Goal: Task Accomplishment & Management: Complete application form

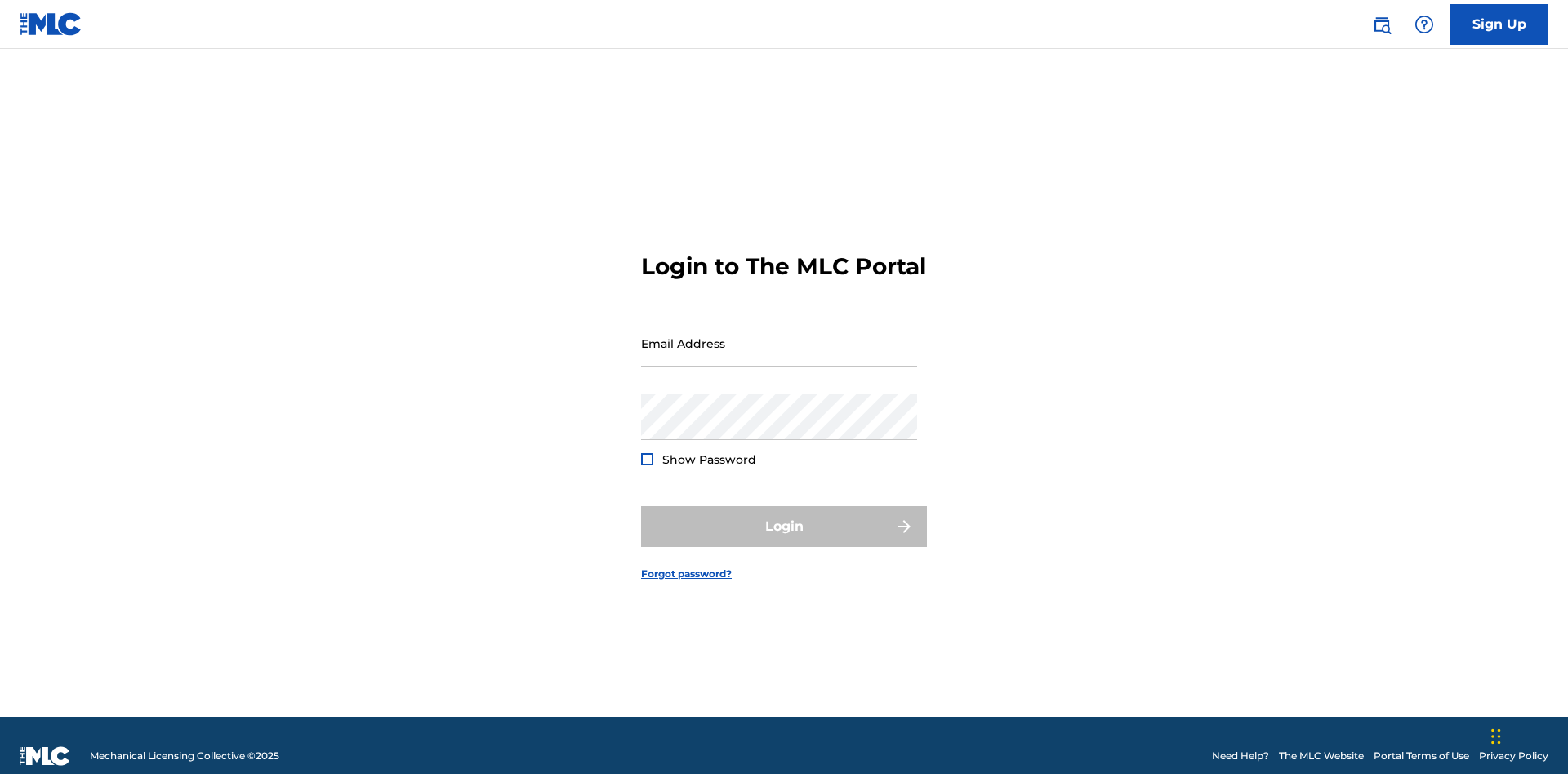
scroll to position [22, 0]
click at [1499, 23] on link "Sign Up" at bounding box center [1499, 24] width 98 height 41
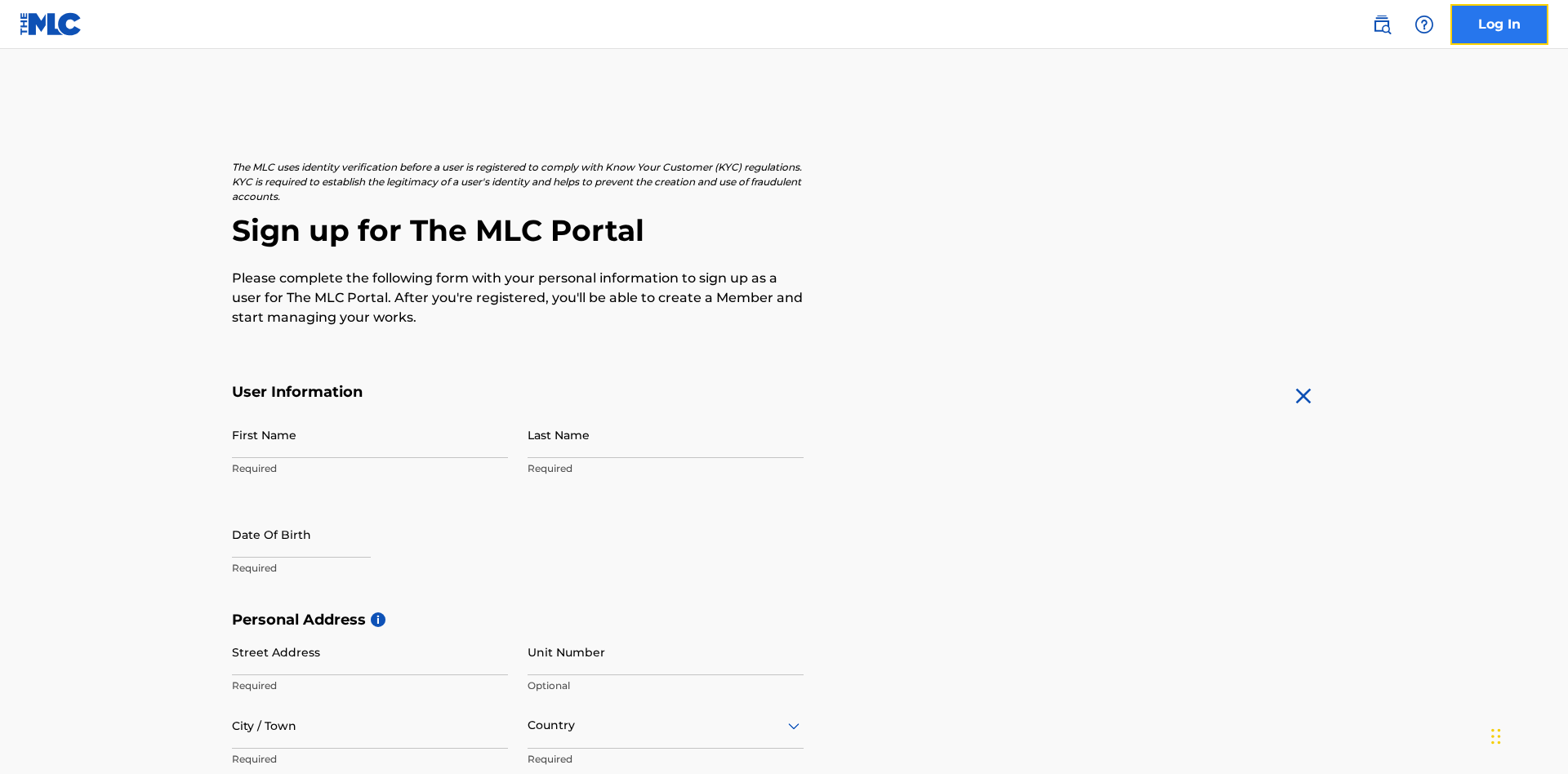
scroll to position [313, 0]
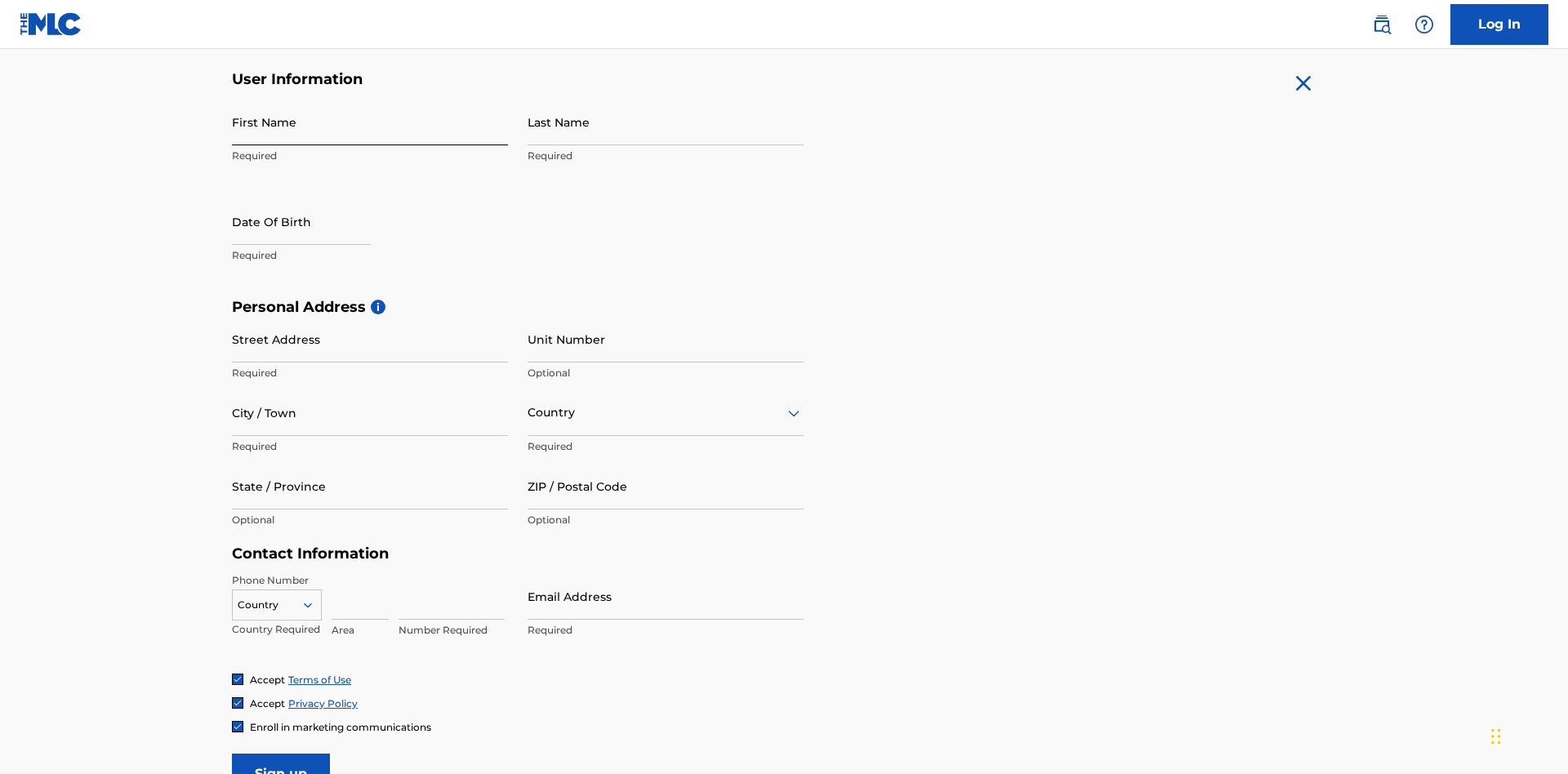
click at [370, 122] on input "First Name" at bounding box center [370, 123] width 276 height 47
type input "[PERSON_NAME]"
click at [666, 122] on input "Last Name" at bounding box center [666, 123] width 276 height 47
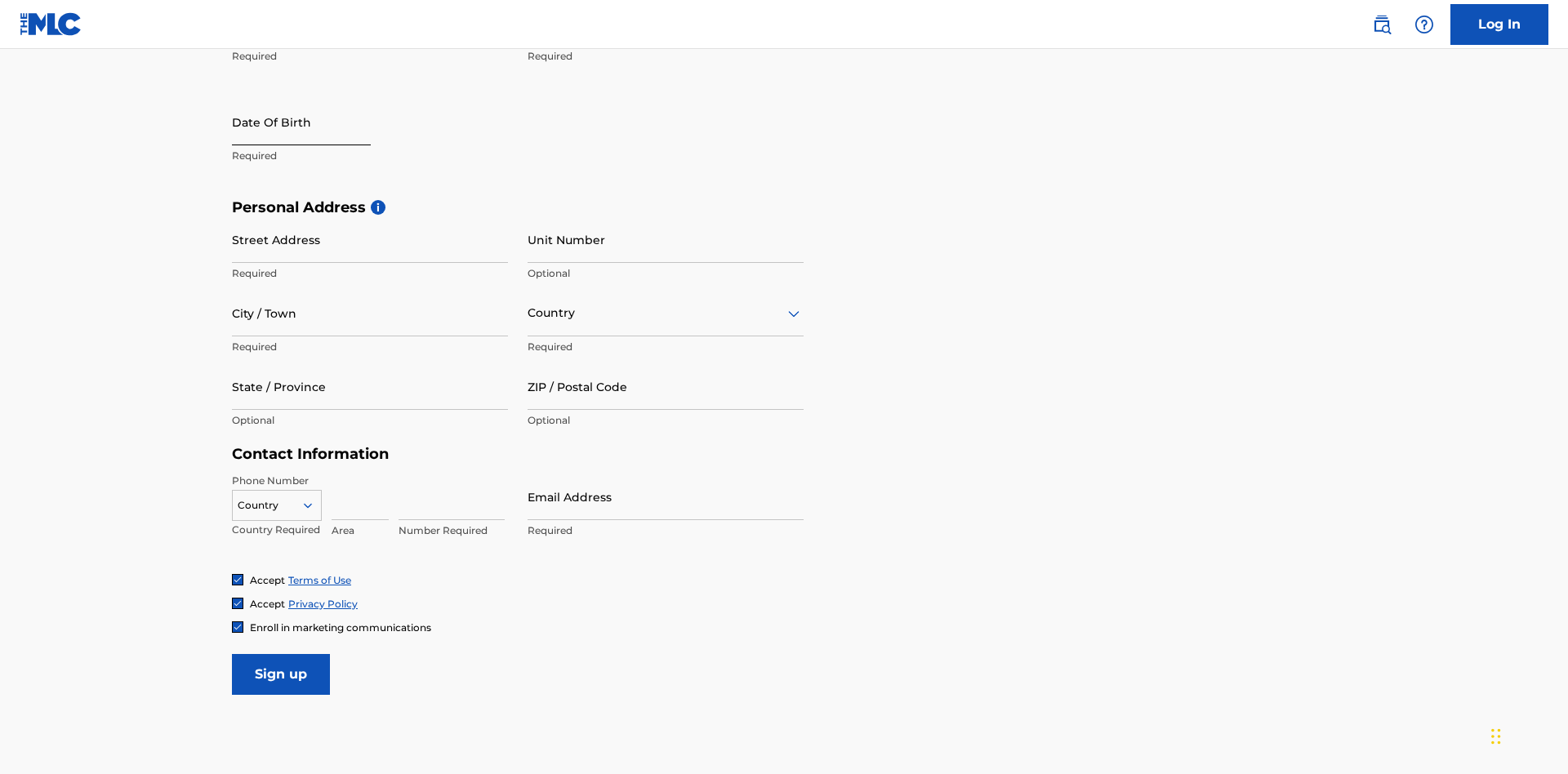
type input "Ribble"
click at [315, 124] on input "text" at bounding box center [301, 123] width 139 height 47
select select "8"
select select "2025"
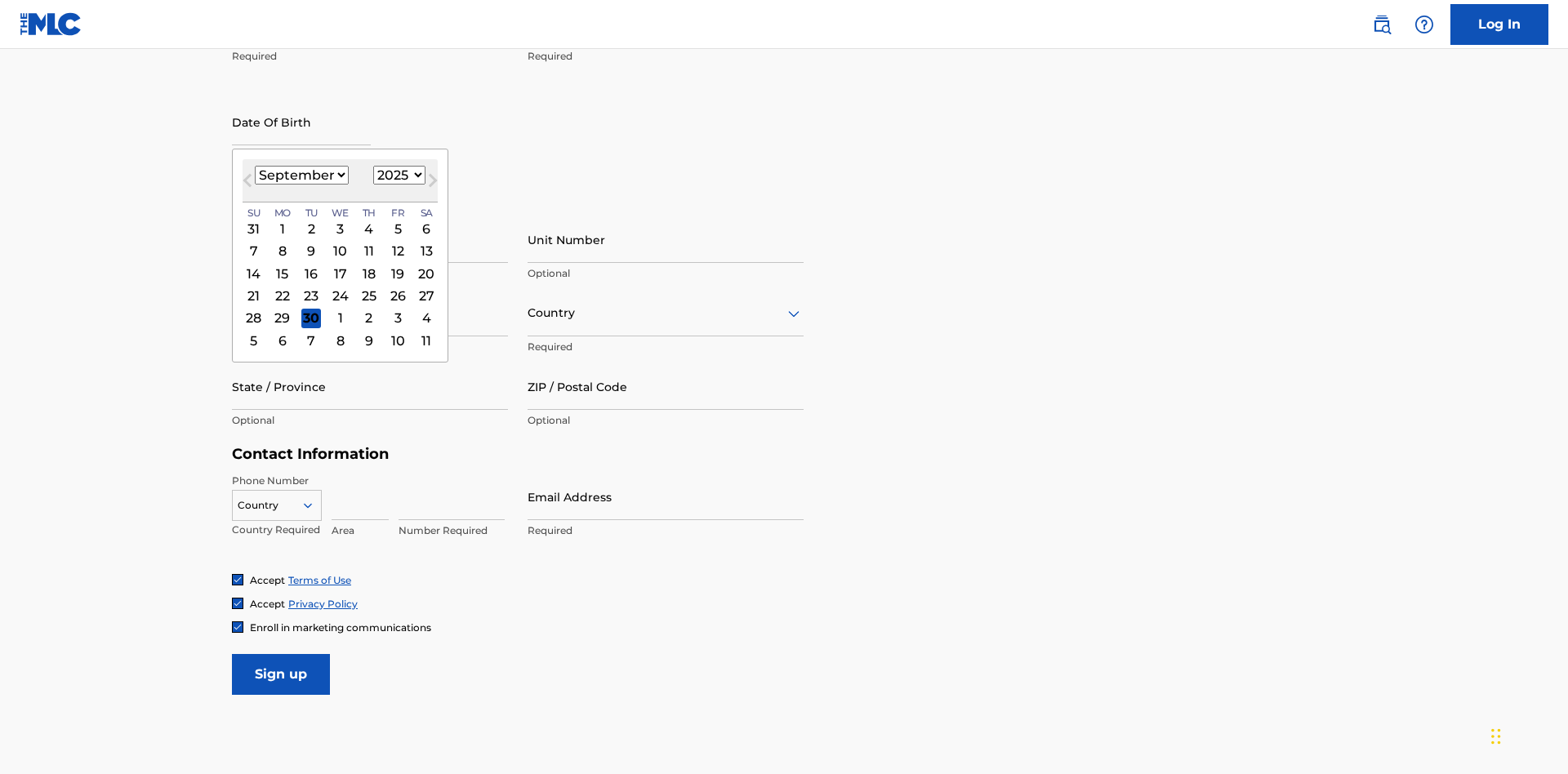
click at [300, 175] on select "January February March April May June July August September October November De…" at bounding box center [301, 175] width 94 height 19
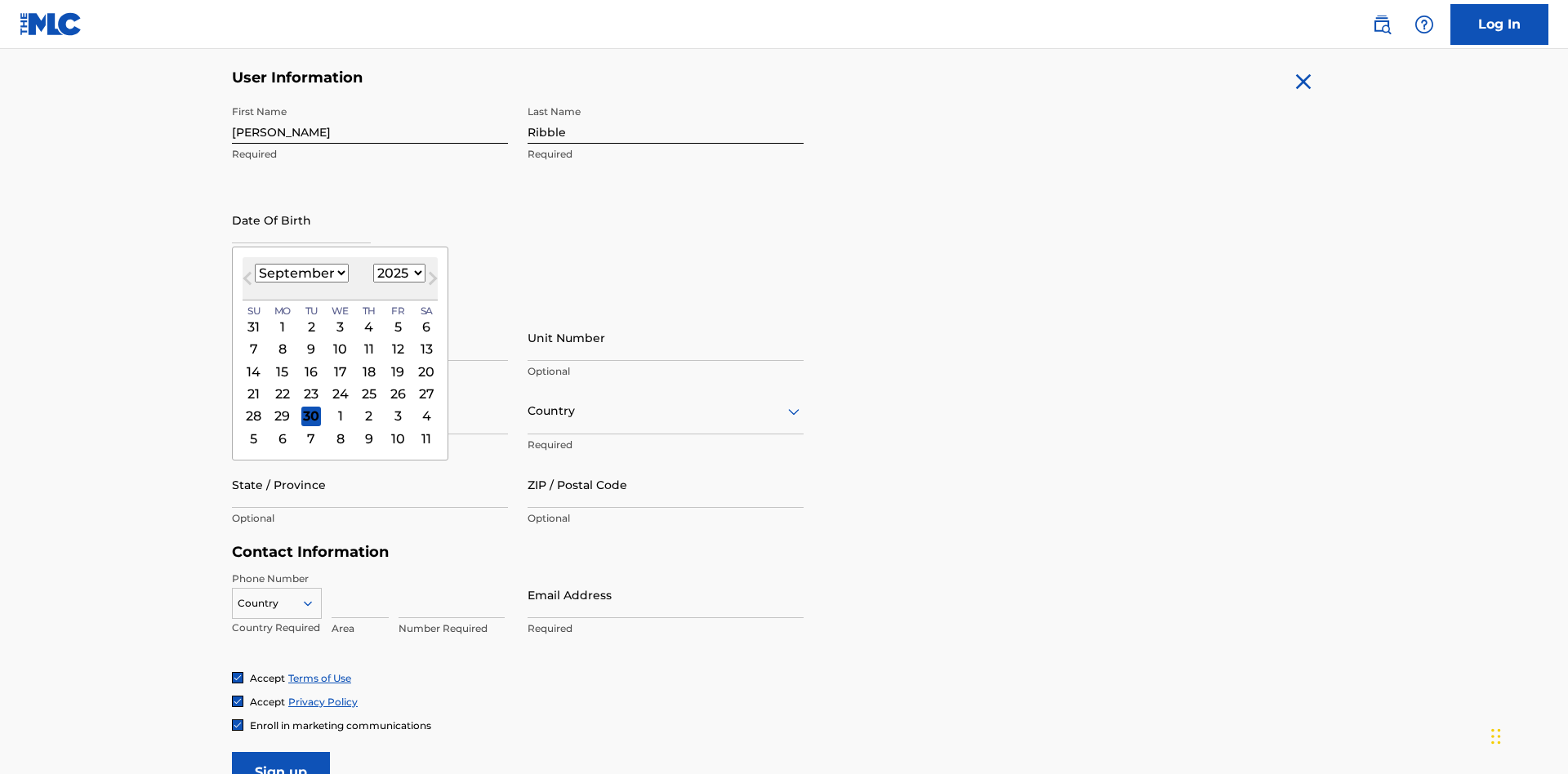
select select "0"
click at [397, 272] on select "1900 1901 1902 1903 1904 1905 1906 1907 1908 1909 1910 1911 1912 1913 1914 1915…" at bounding box center [400, 272] width 52 height 19
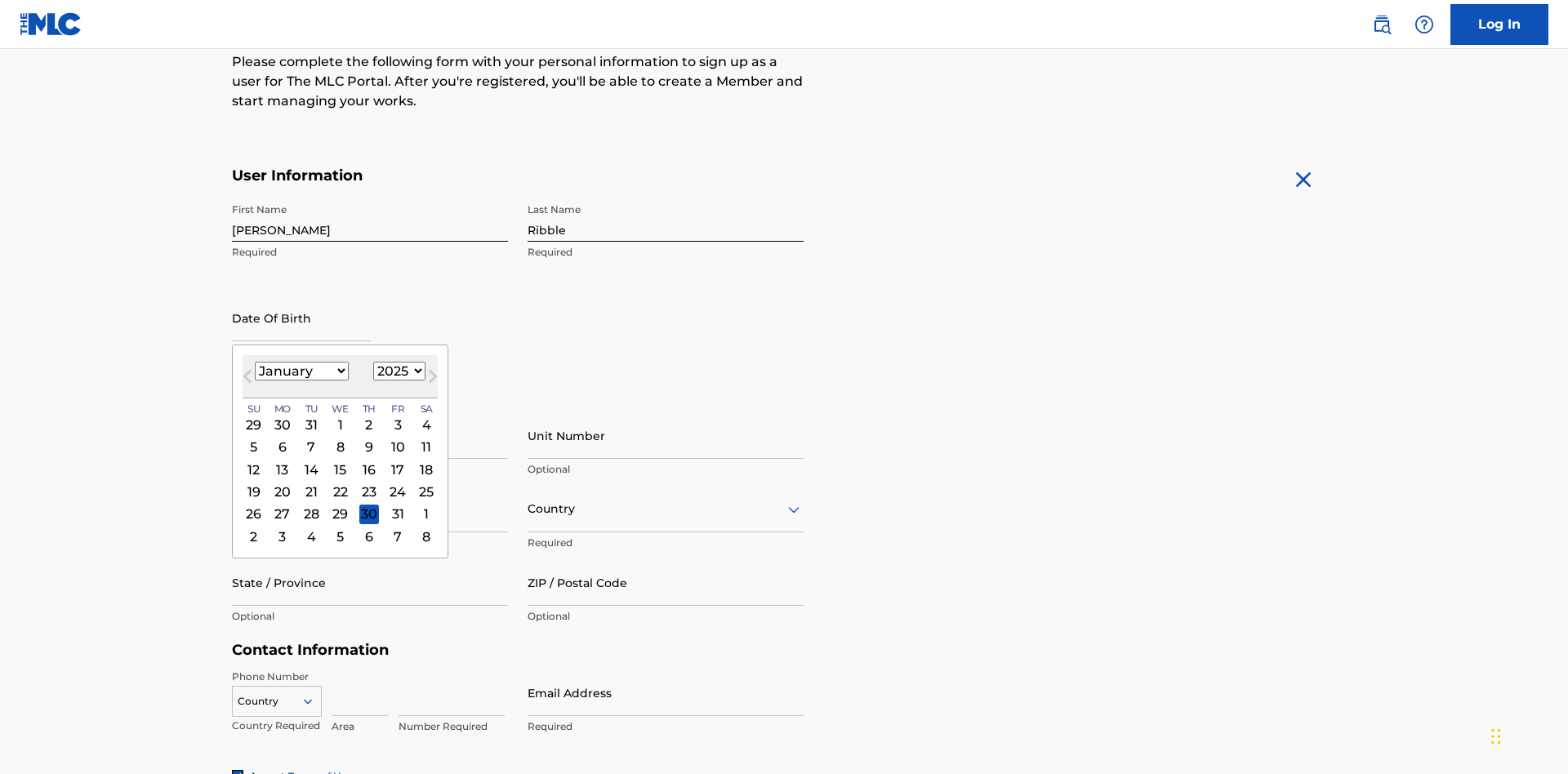
select select "1985"
click at [397, 371] on select "1900 1901 1902 1903 1904 1905 1906 1907 1908 1909 1910 1911 1912 1913 1914 1915…" at bounding box center [400, 371] width 52 height 19
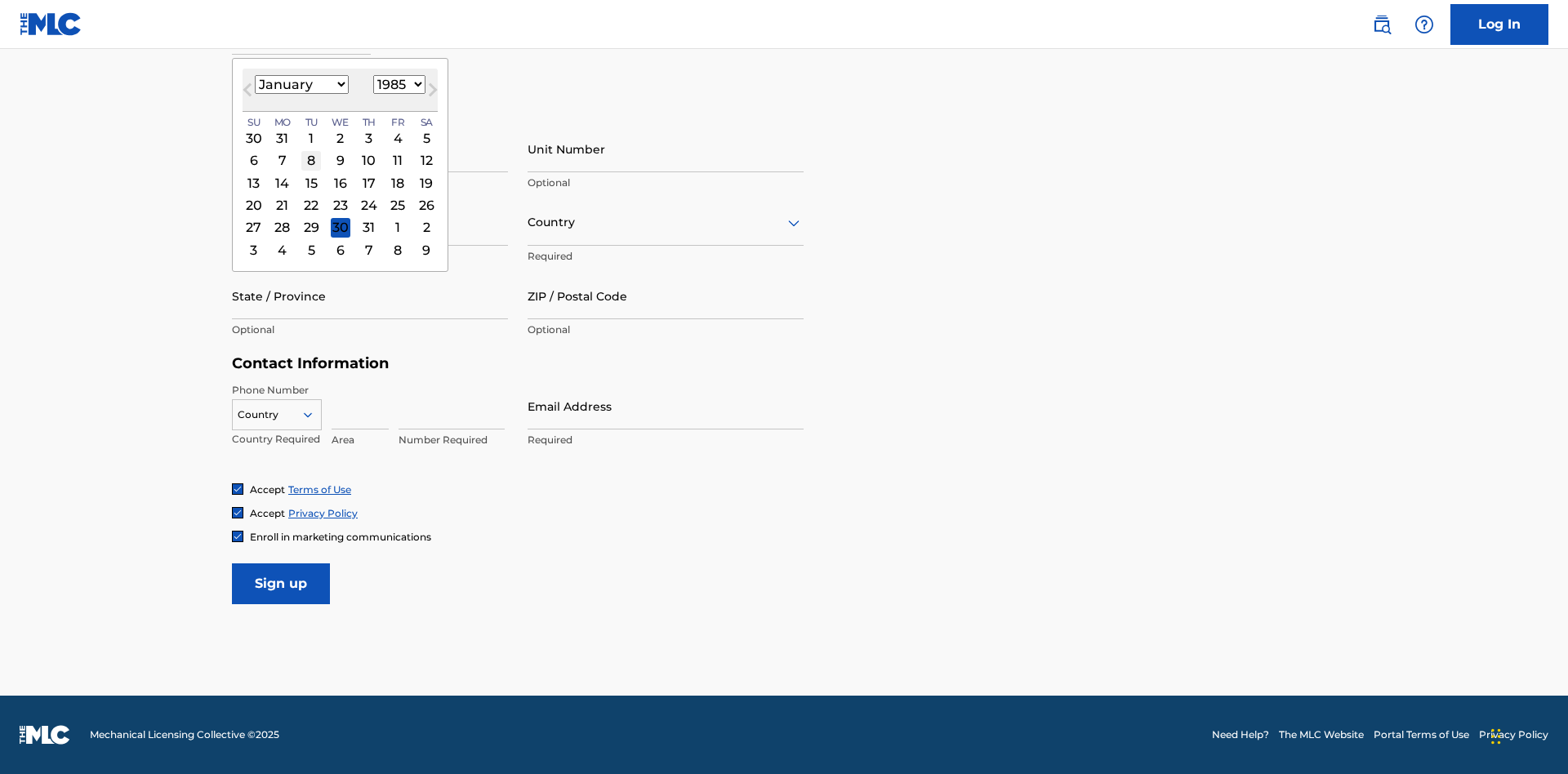
click at [310, 160] on div "8" at bounding box center [311, 161] width 20 height 20
type input "January 8 1985"
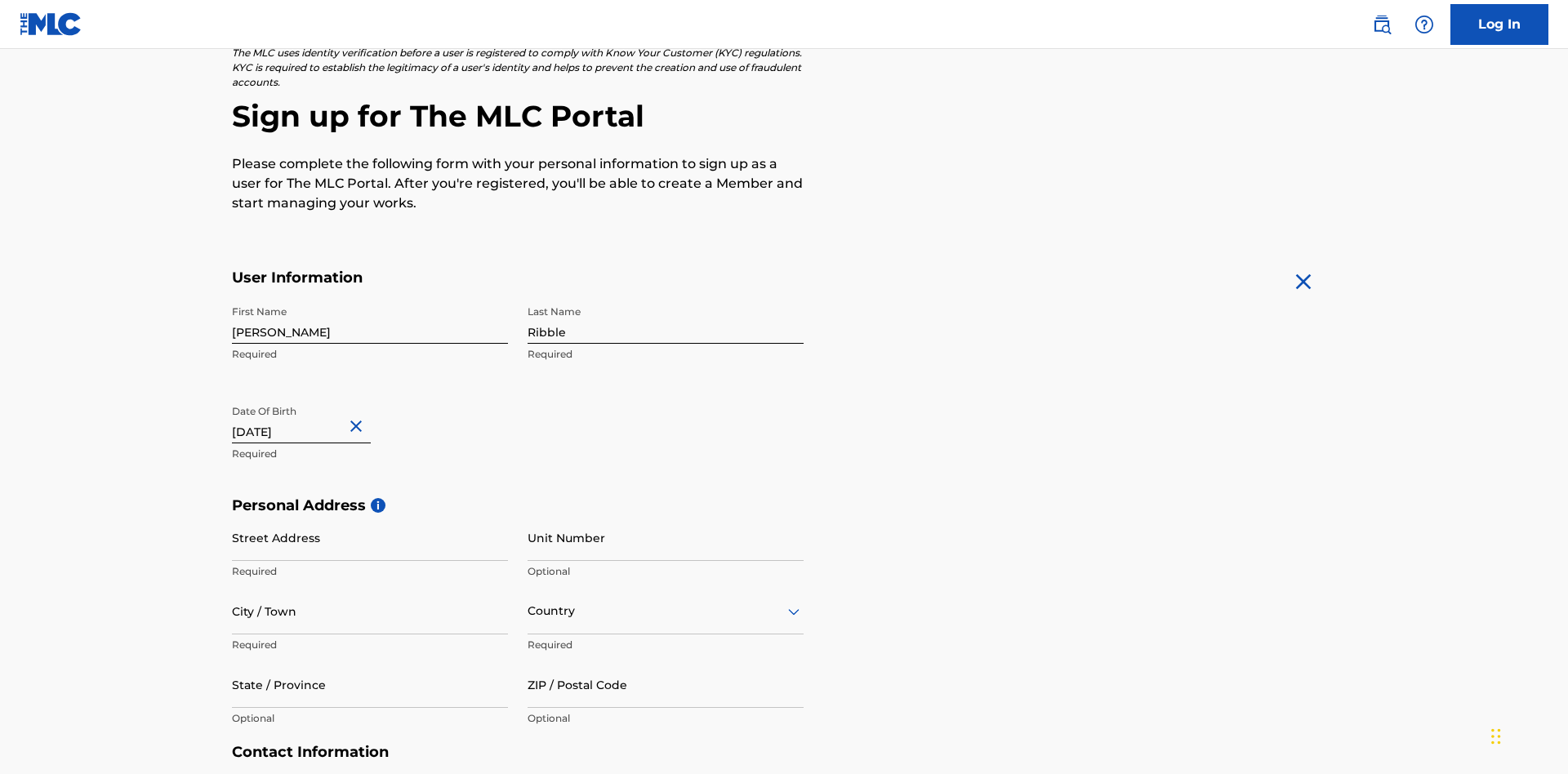
scroll to position [503, 0]
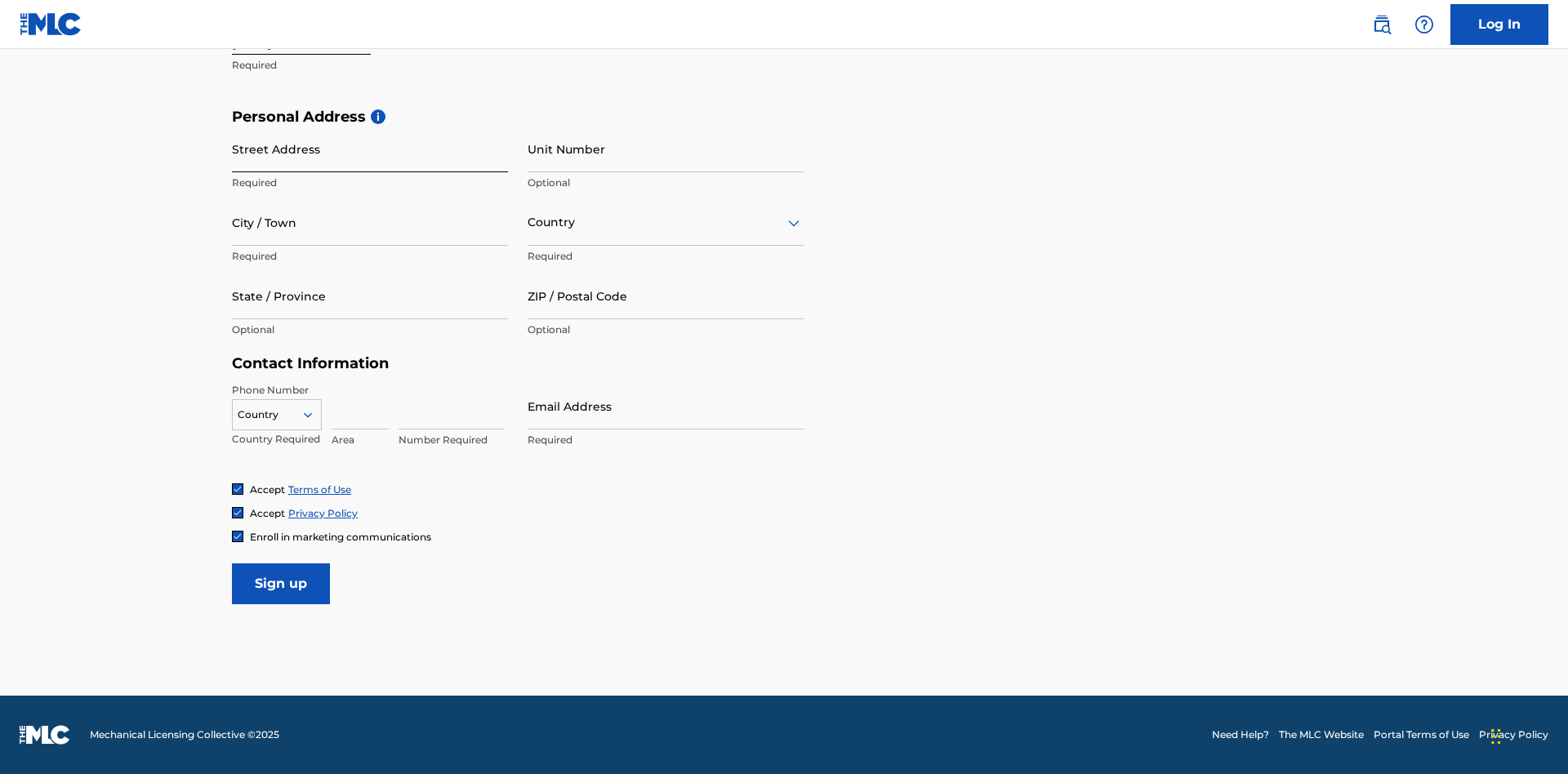
click at [370, 149] on input "Street Address" at bounding box center [370, 149] width 276 height 47
type input "9909 Elks Run Rd"
click at [370, 222] on input "City / Town" at bounding box center [370, 223] width 276 height 47
type input "Roseville"
click at [529, 222] on input "text" at bounding box center [530, 222] width 4 height 17
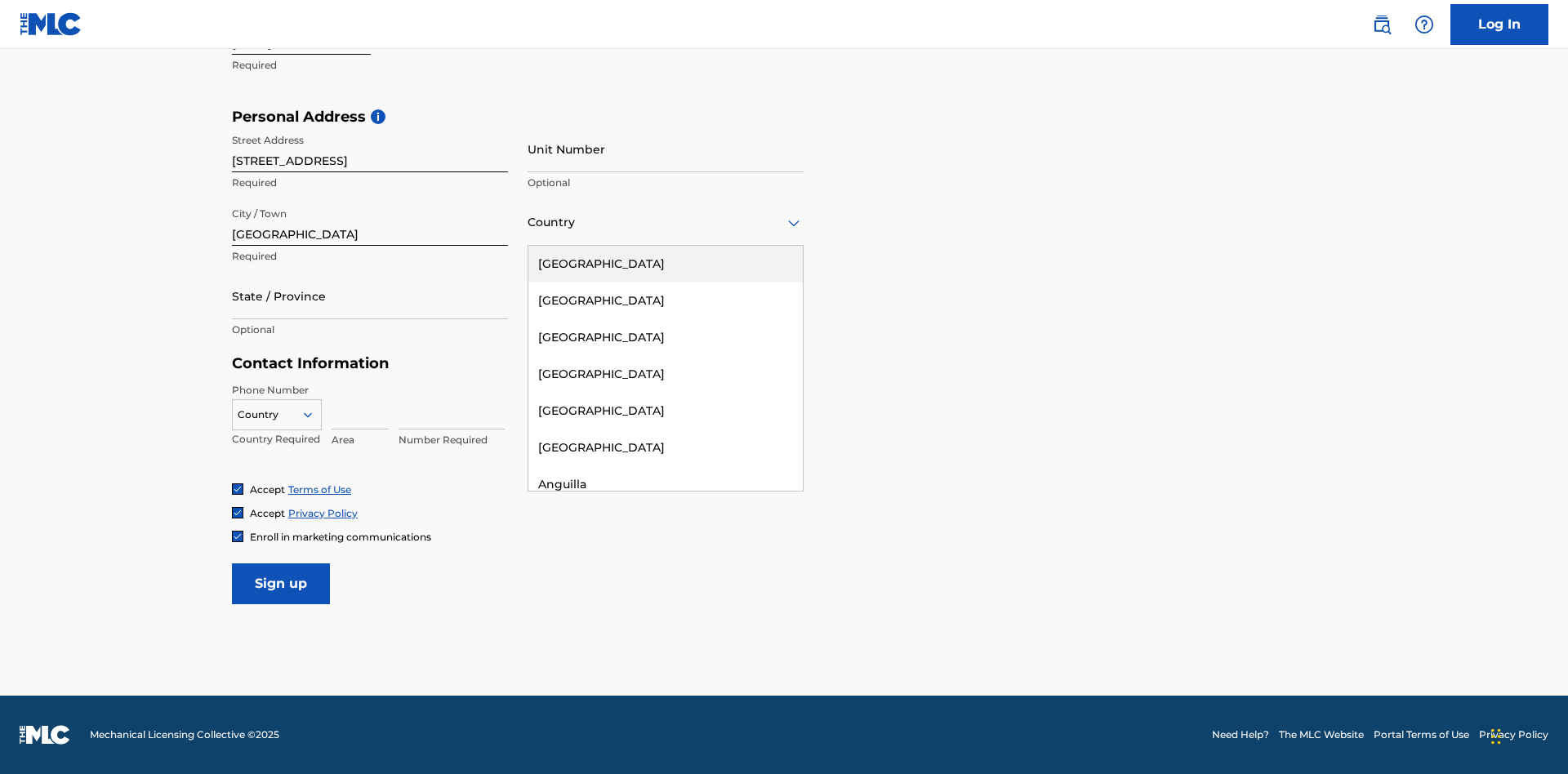
click at [666, 263] on div "United States" at bounding box center [666, 263] width 274 height 37
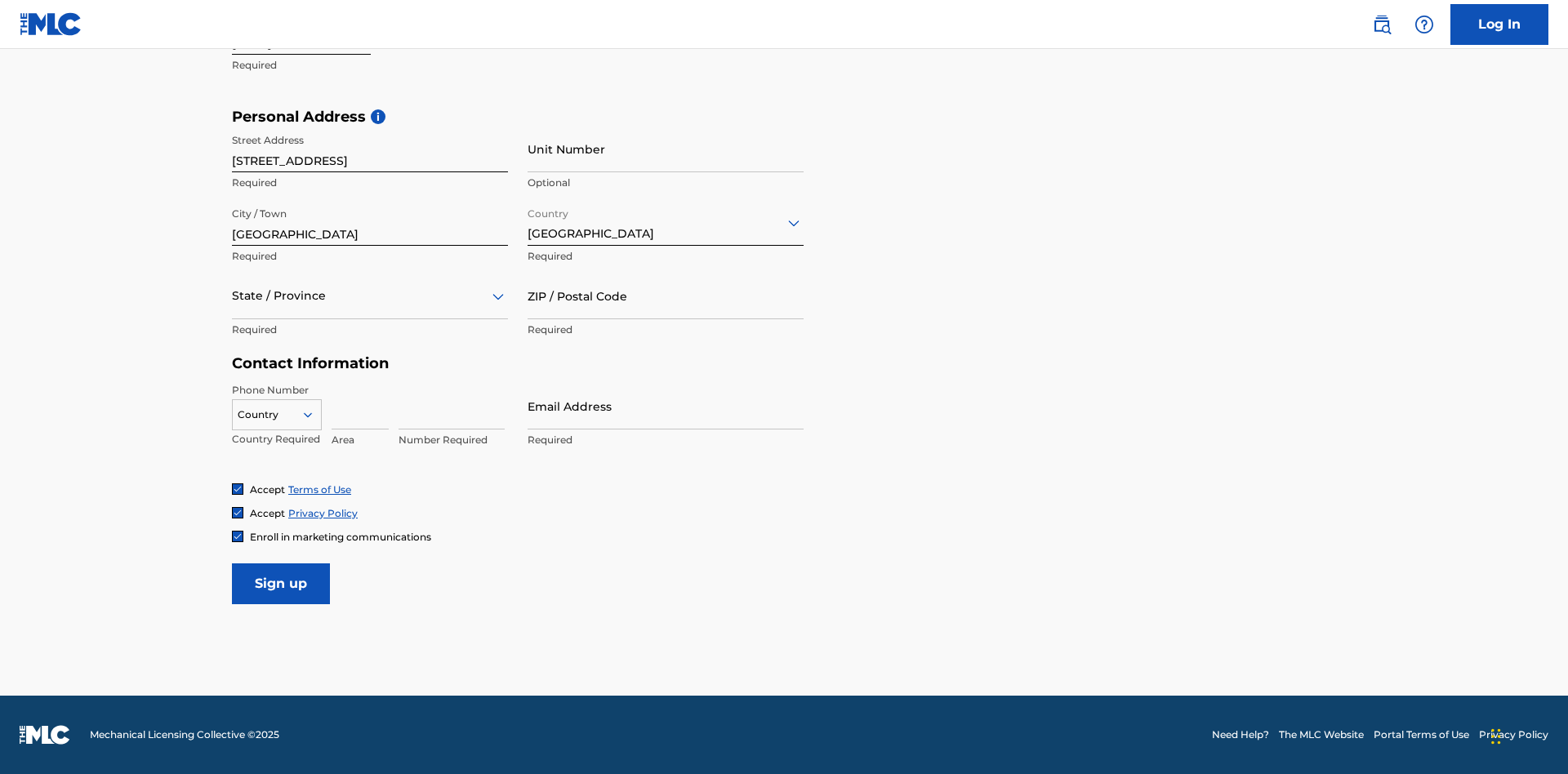
click at [370, 296] on div at bounding box center [370, 296] width 276 height 21
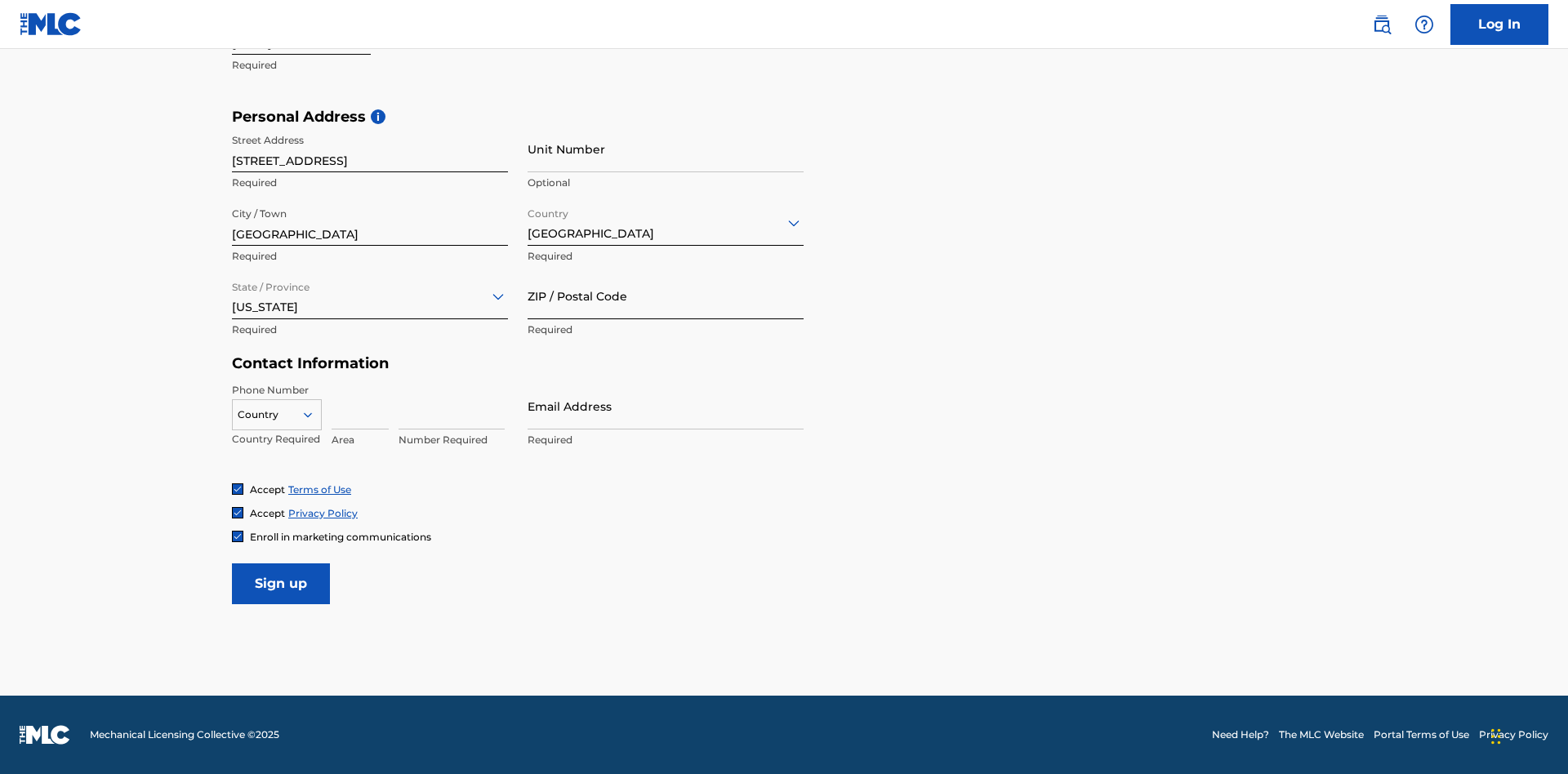
click at [666, 296] on input "ZIP / Postal Code" at bounding box center [666, 296] width 276 height 47
type input "43777"
click at [315, 414] on icon at bounding box center [308, 415] width 14 height 14
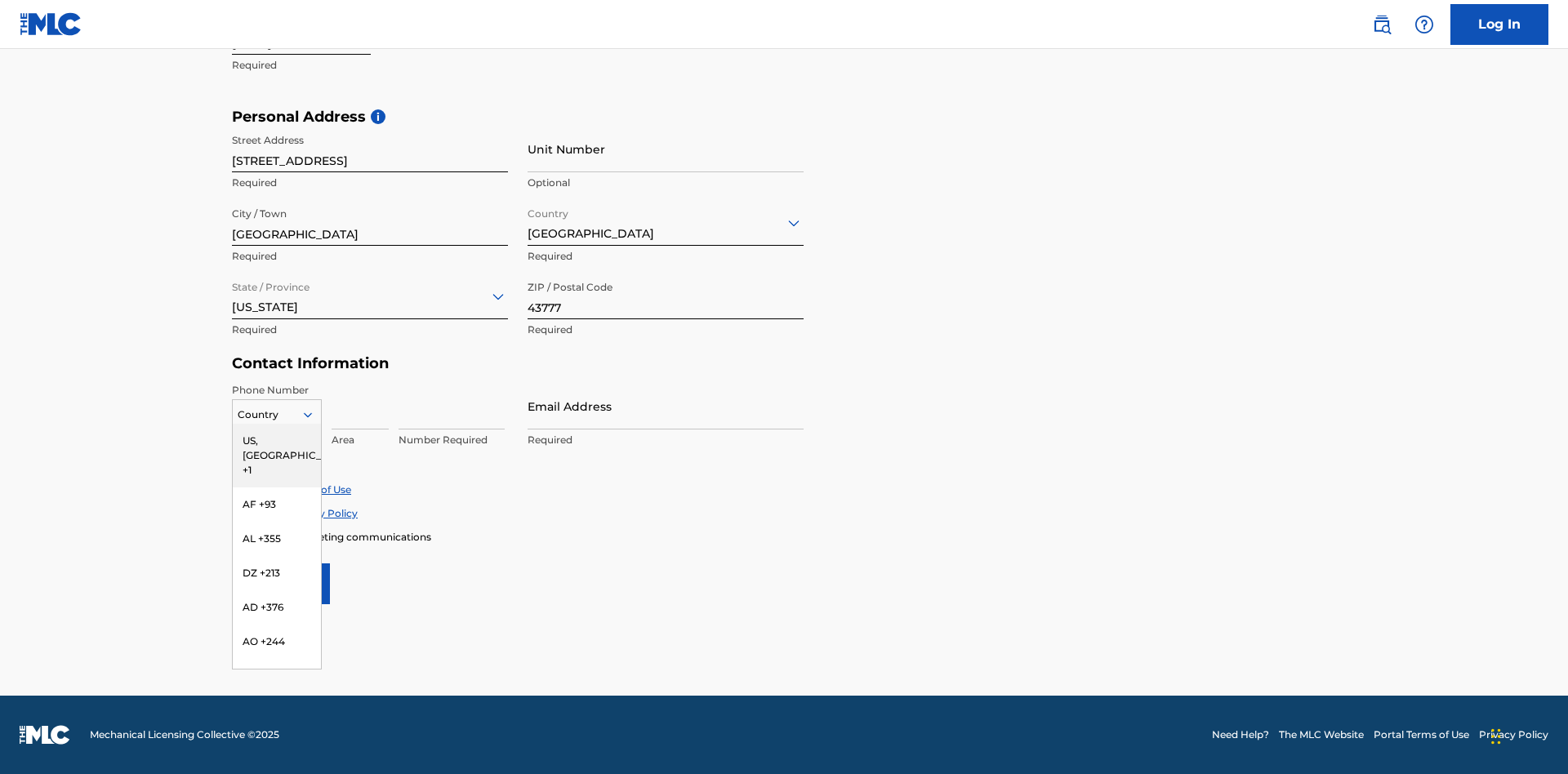
click at [277, 440] on div "US, CA +1" at bounding box center [277, 456] width 88 height 64
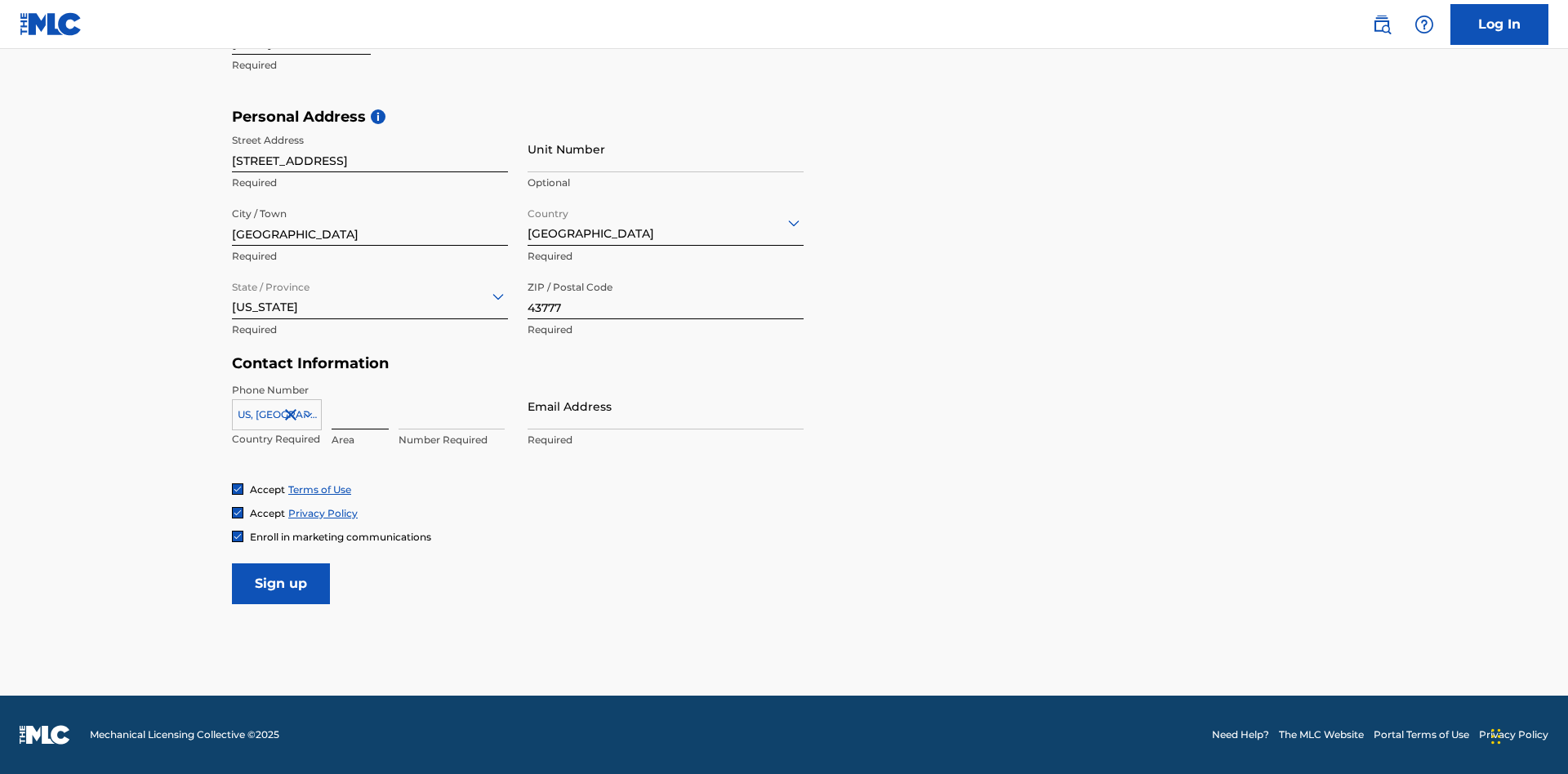
click at [360, 406] on input at bounding box center [360, 407] width 57 height 47
type input "740"
click at [452, 406] on input at bounding box center [452, 407] width 106 height 47
type input "8086351"
click at [666, 406] on input "Email Address" at bounding box center [666, 407] width 276 height 47
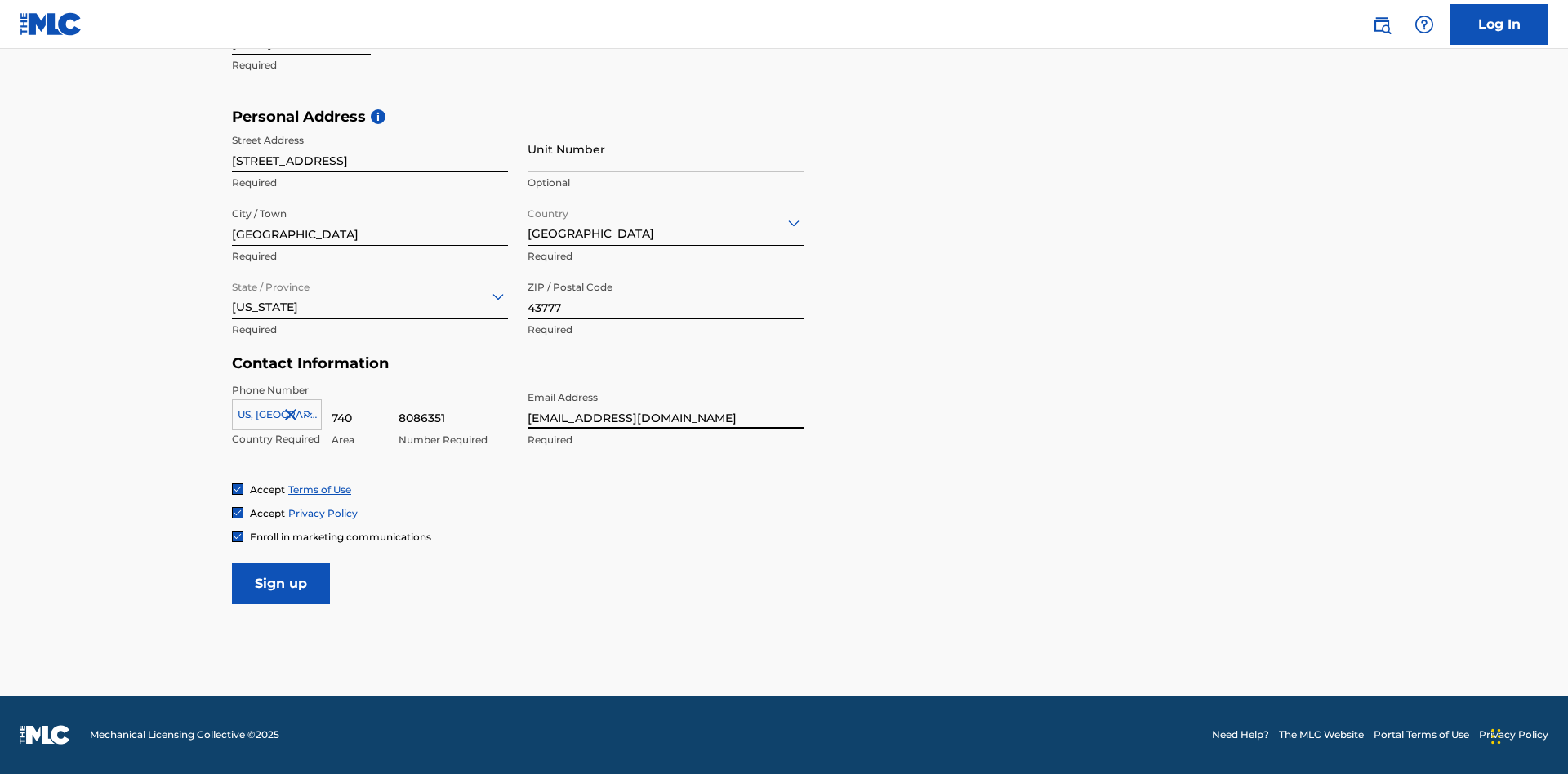
scroll to position [0, 30]
type input "375235c0-3e5f-4f9b-8074-98f7cf4b1ff4@mailslurp.biz"
click at [281, 583] on input "Sign up" at bounding box center [281, 584] width 98 height 41
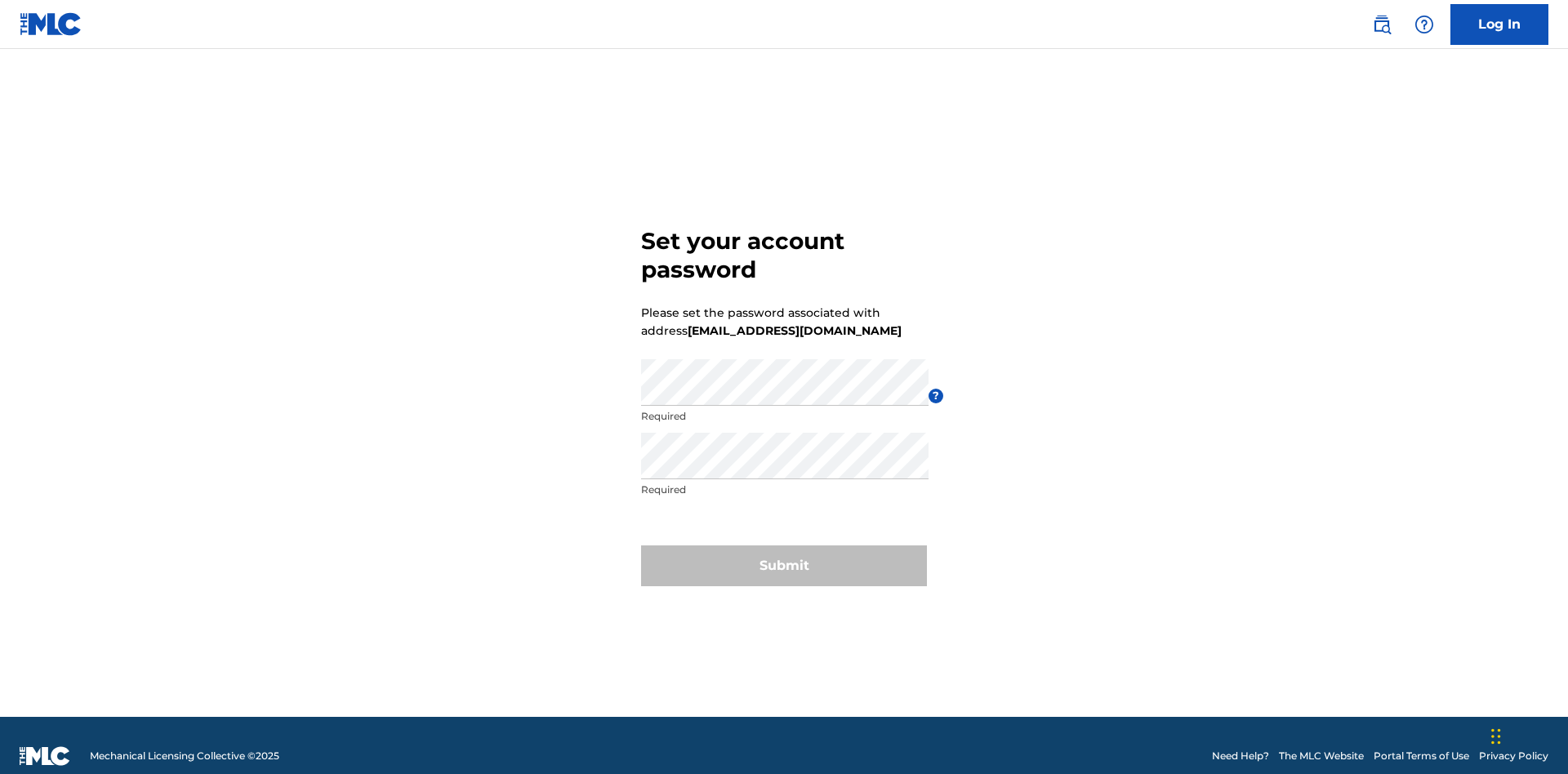
scroll to position [22, 0]
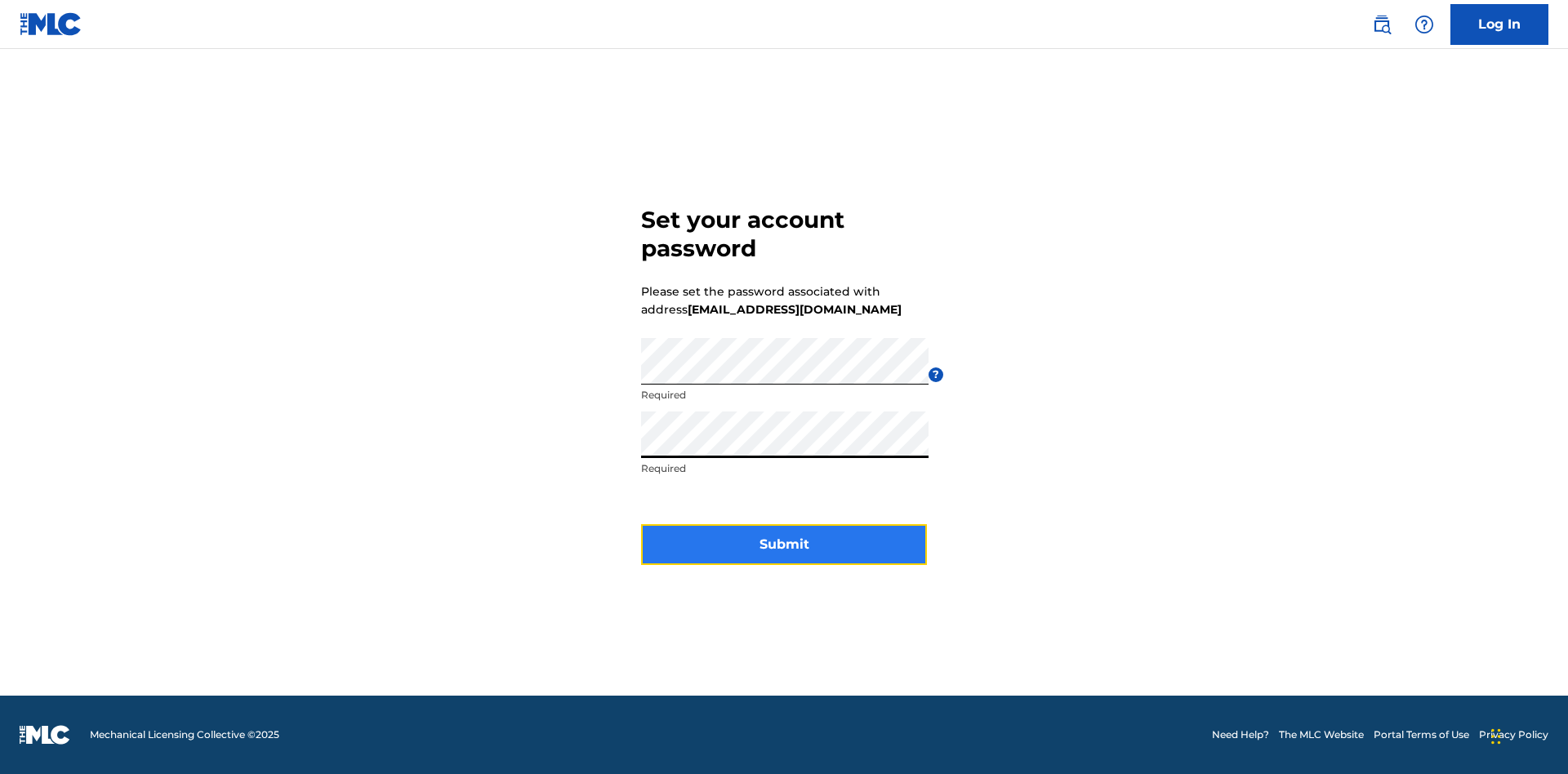
click at [784, 555] on button "Submit" at bounding box center [784, 544] width 286 height 41
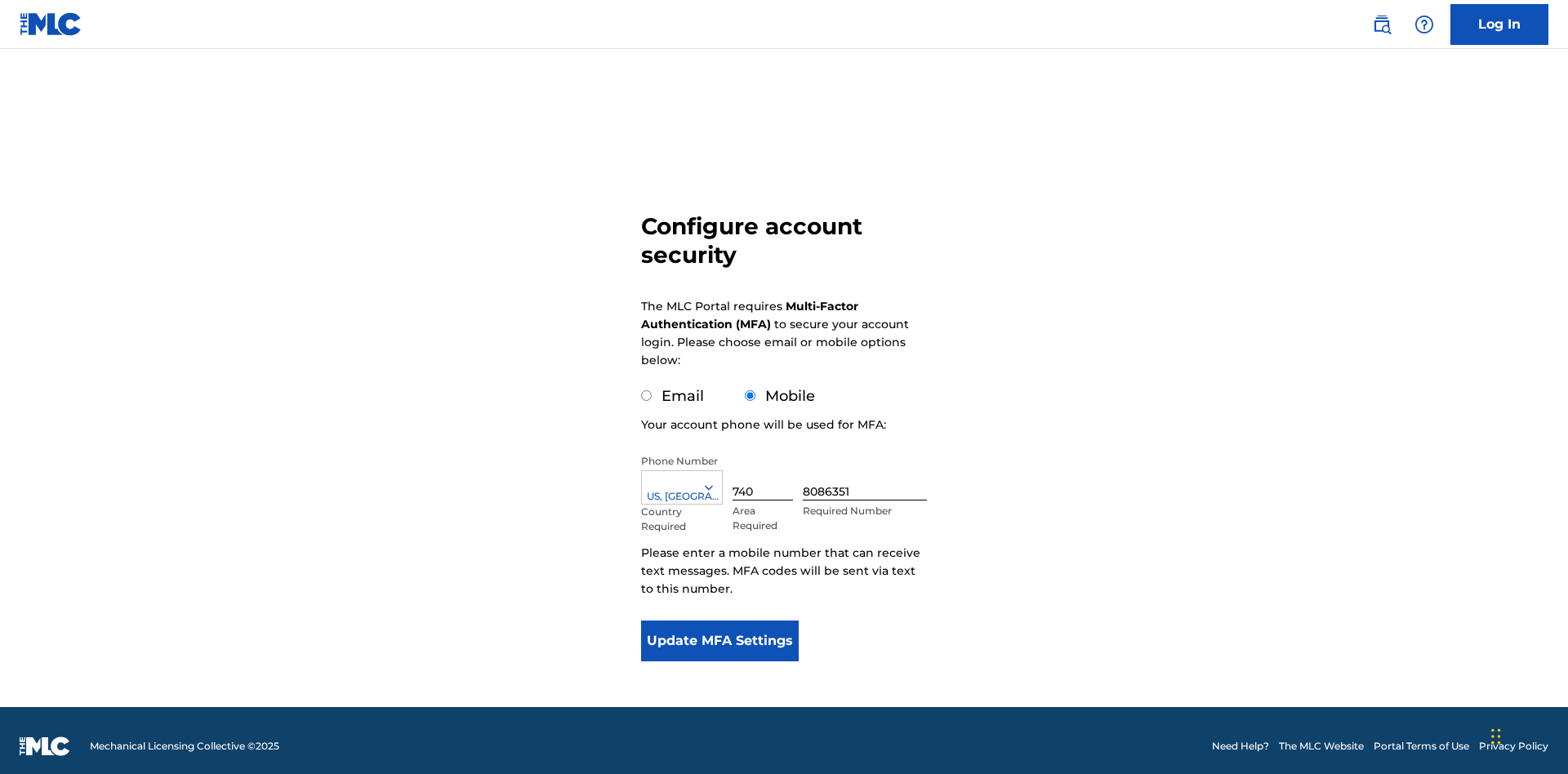
scroll to position [16, 0]
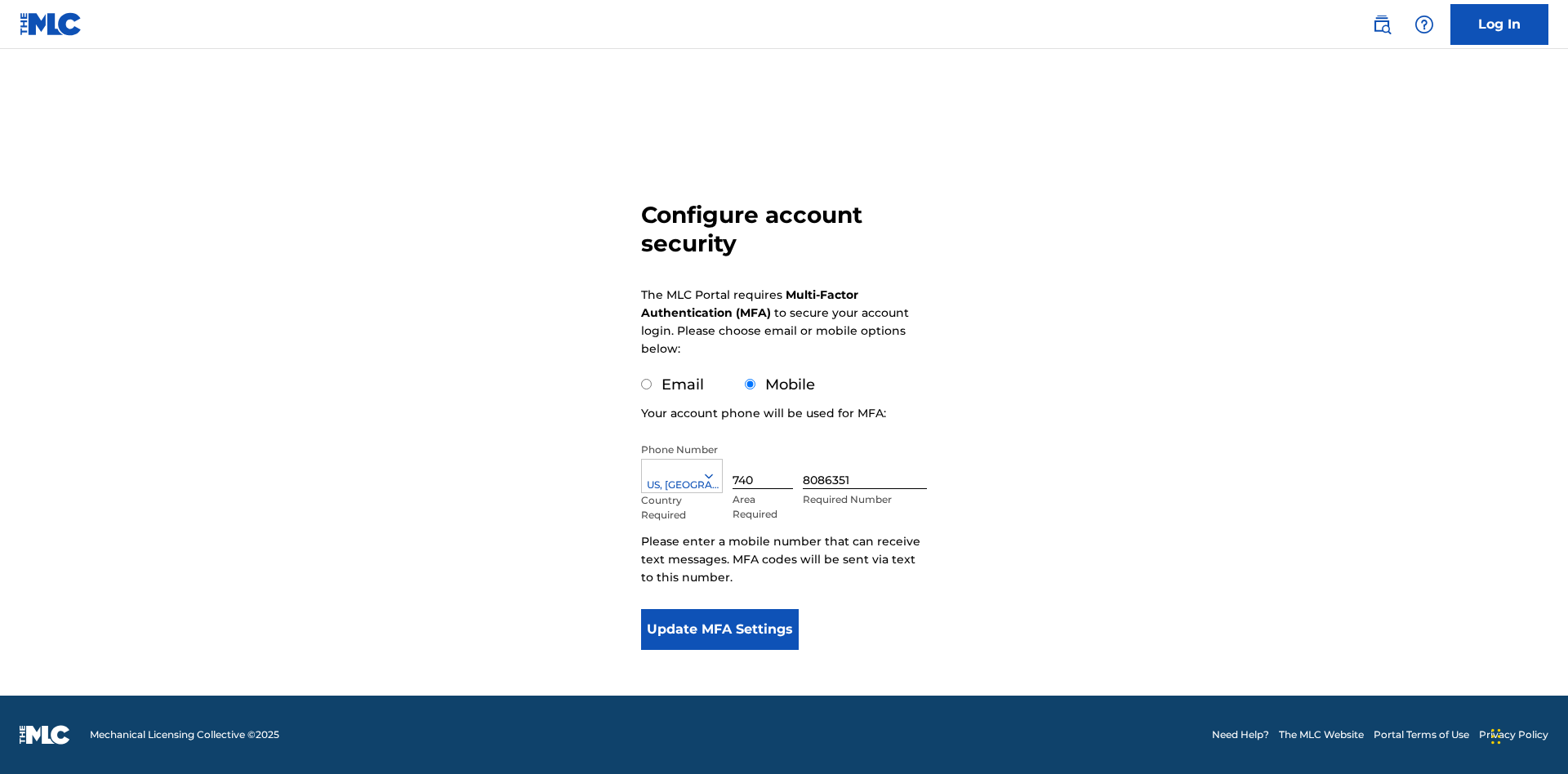
click at [647, 384] on input "Email" at bounding box center [647, 384] width 11 height 11
radio input "true"
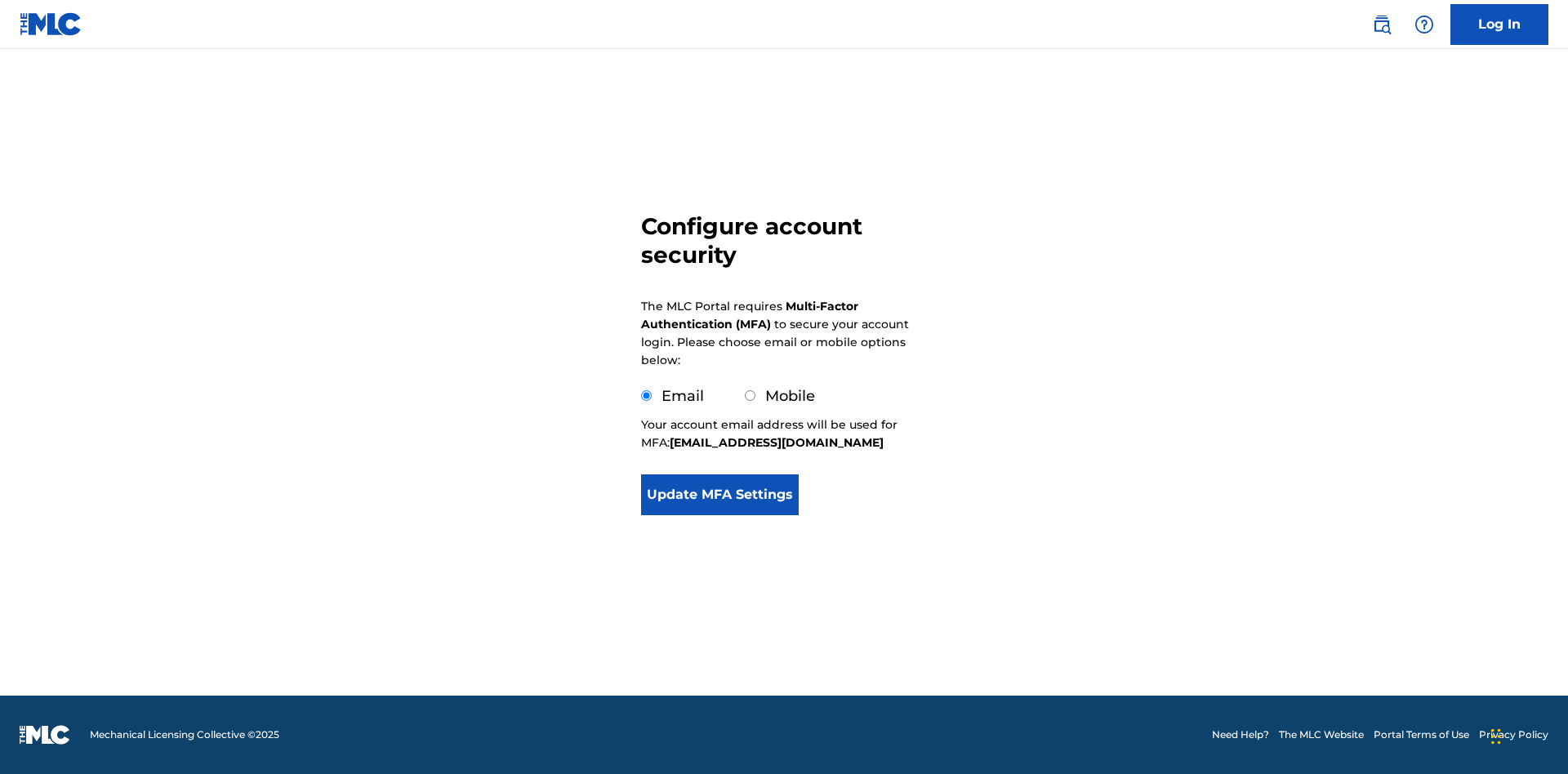
scroll to position [0, 0]
click at [720, 500] on button "Update MFA Settings" at bounding box center [720, 494] width 158 height 41
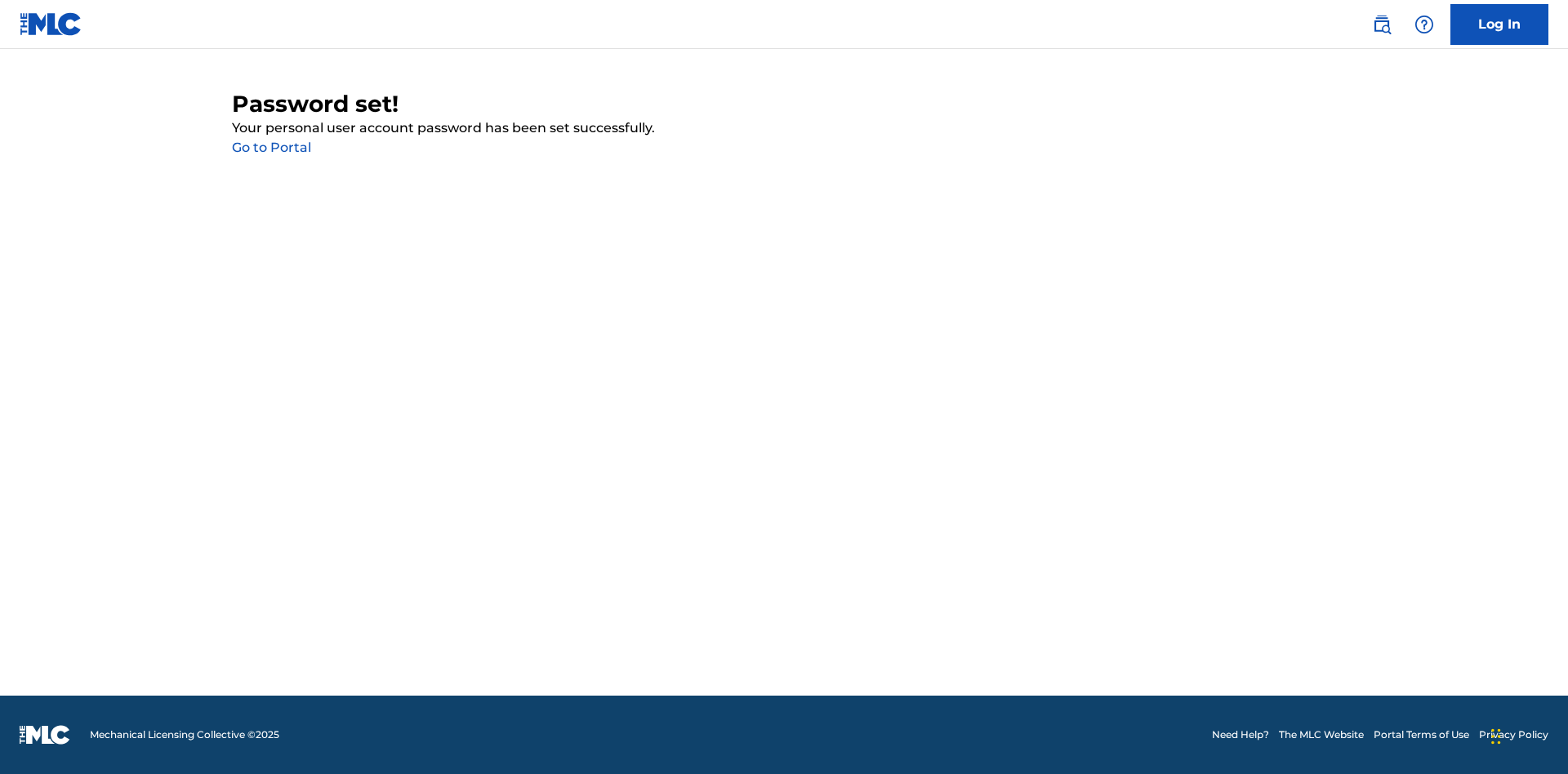
click at [272, 148] on link "Go to Portal" at bounding box center [272, 147] width 79 height 15
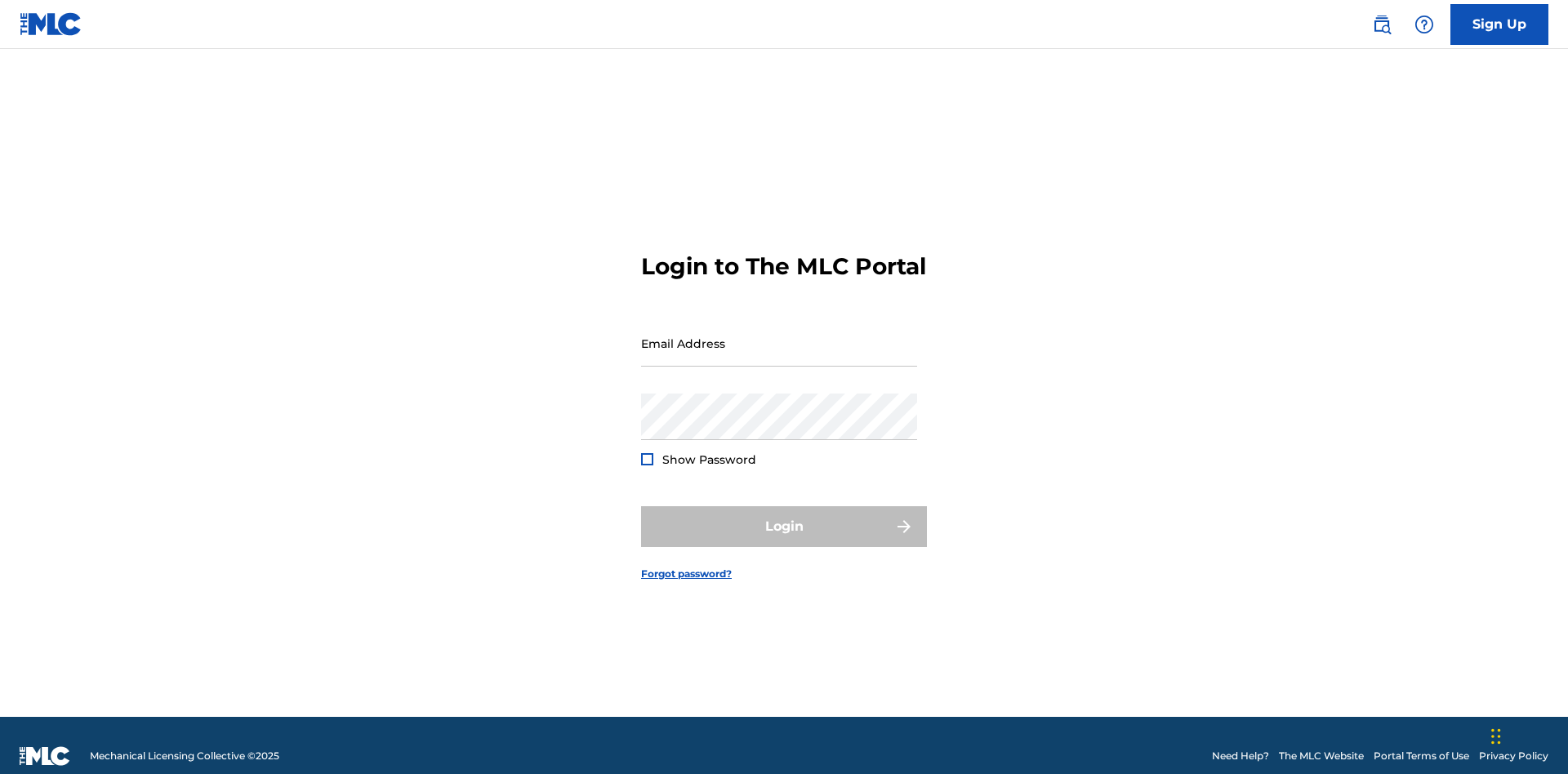
scroll to position [22, 0]
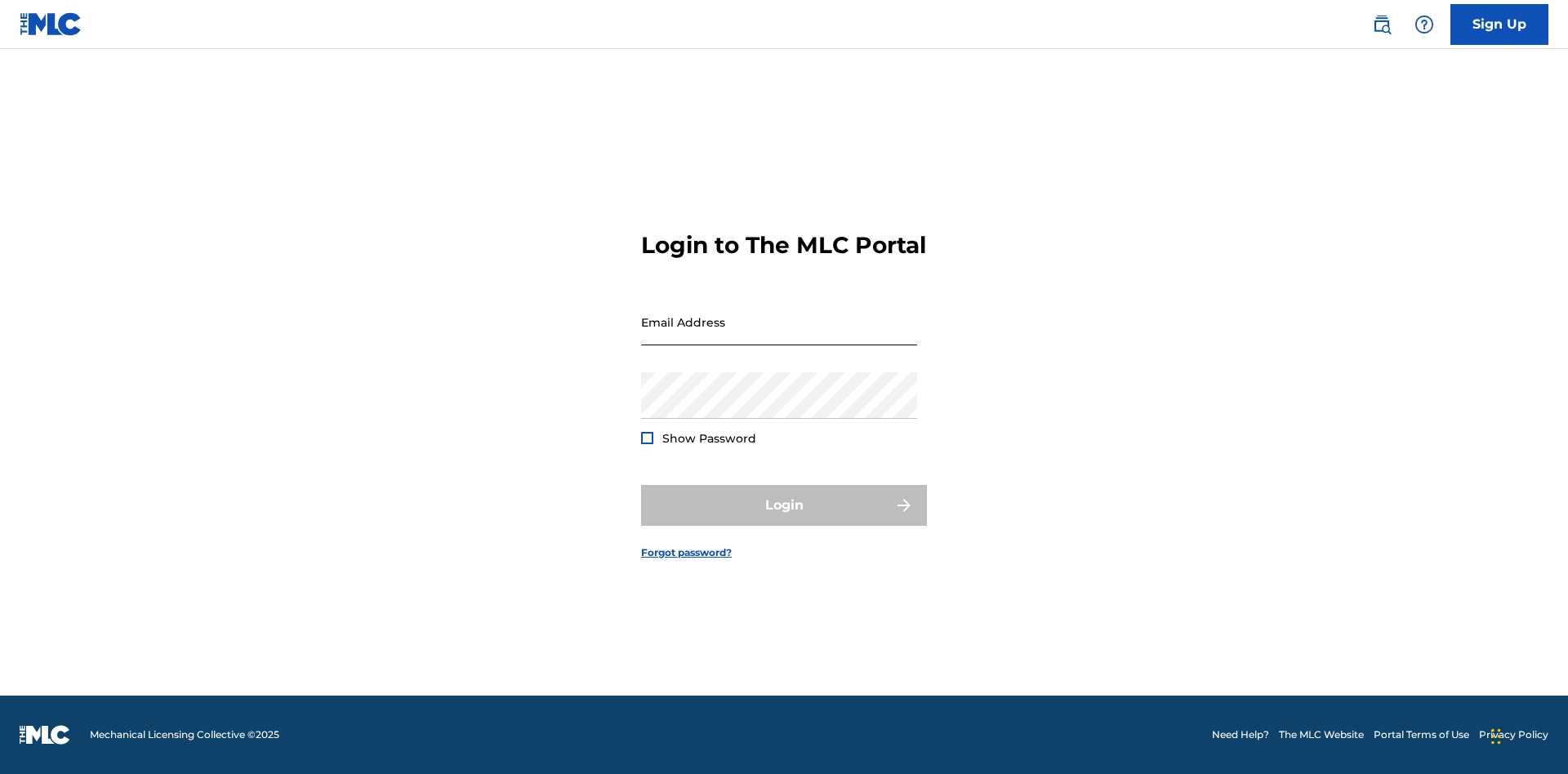
click at [779, 336] on input "Email Address" at bounding box center [779, 322] width 276 height 47
type input "[EMAIL_ADDRESS][DOMAIN_NAME]"
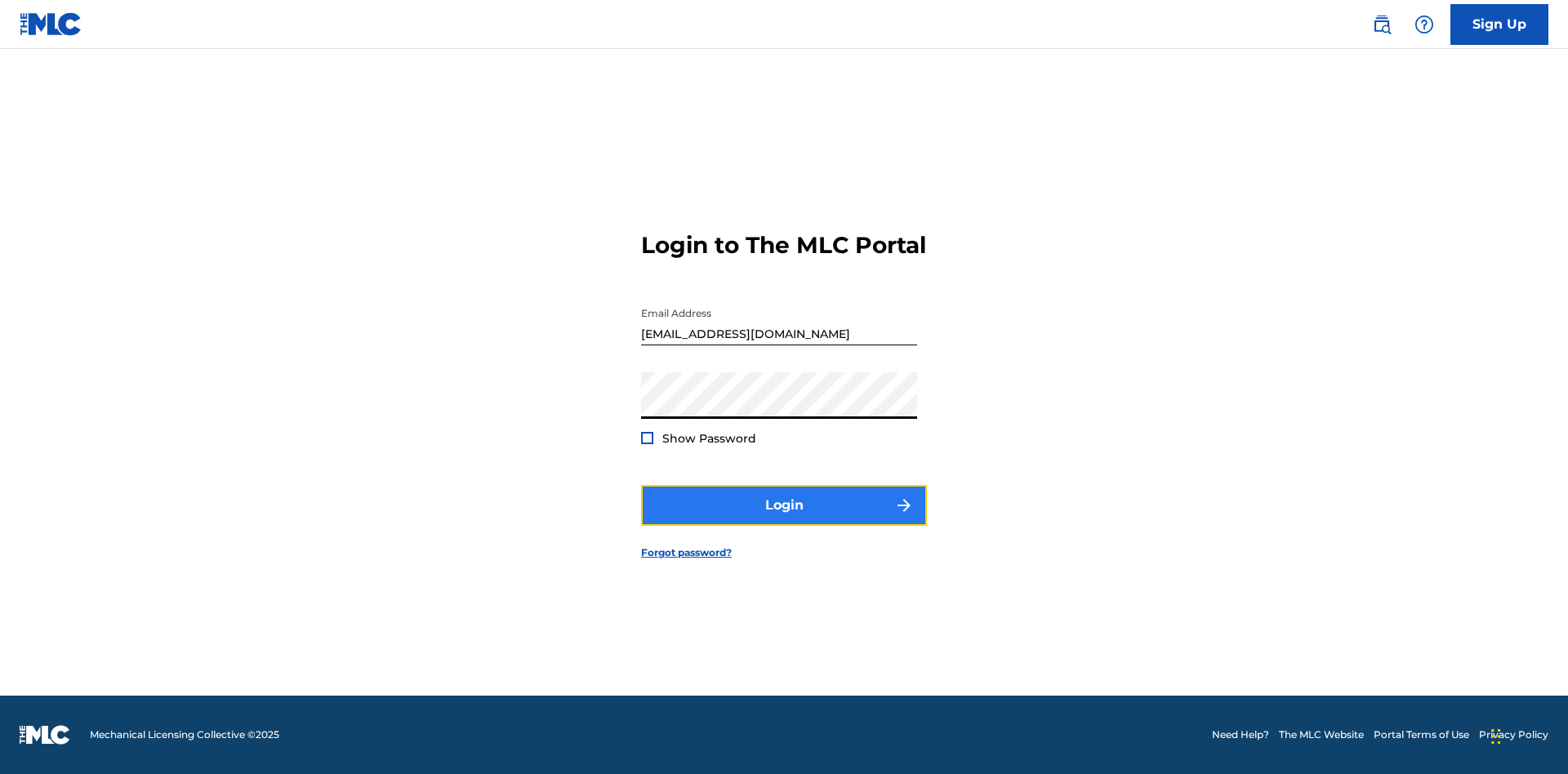
click at [784, 520] on button "Login" at bounding box center [784, 505] width 286 height 41
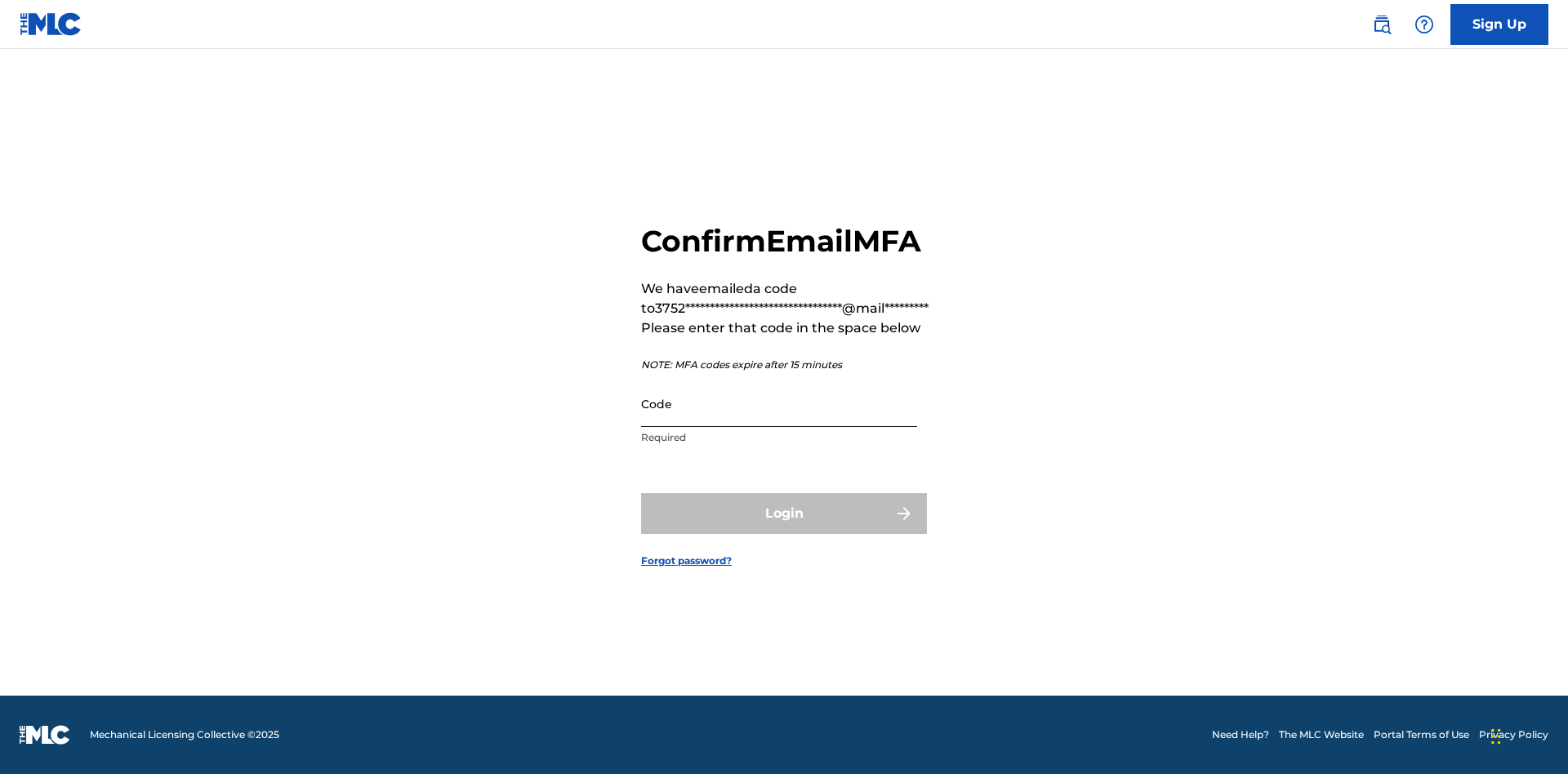
click at [779, 403] on input "Code" at bounding box center [779, 404] width 276 height 47
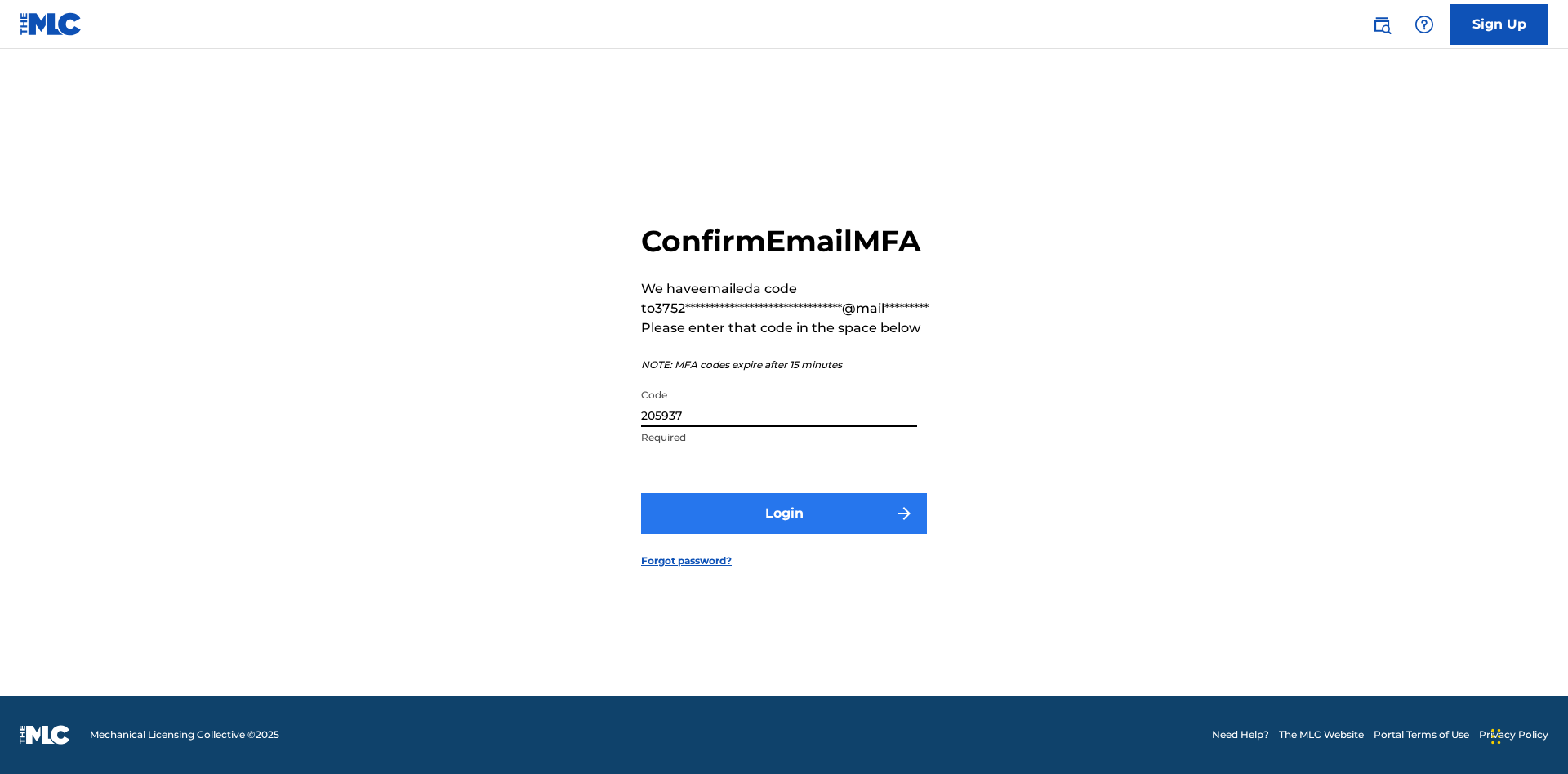
type input "205937"
click at [784, 512] on button "Login" at bounding box center [784, 513] width 286 height 41
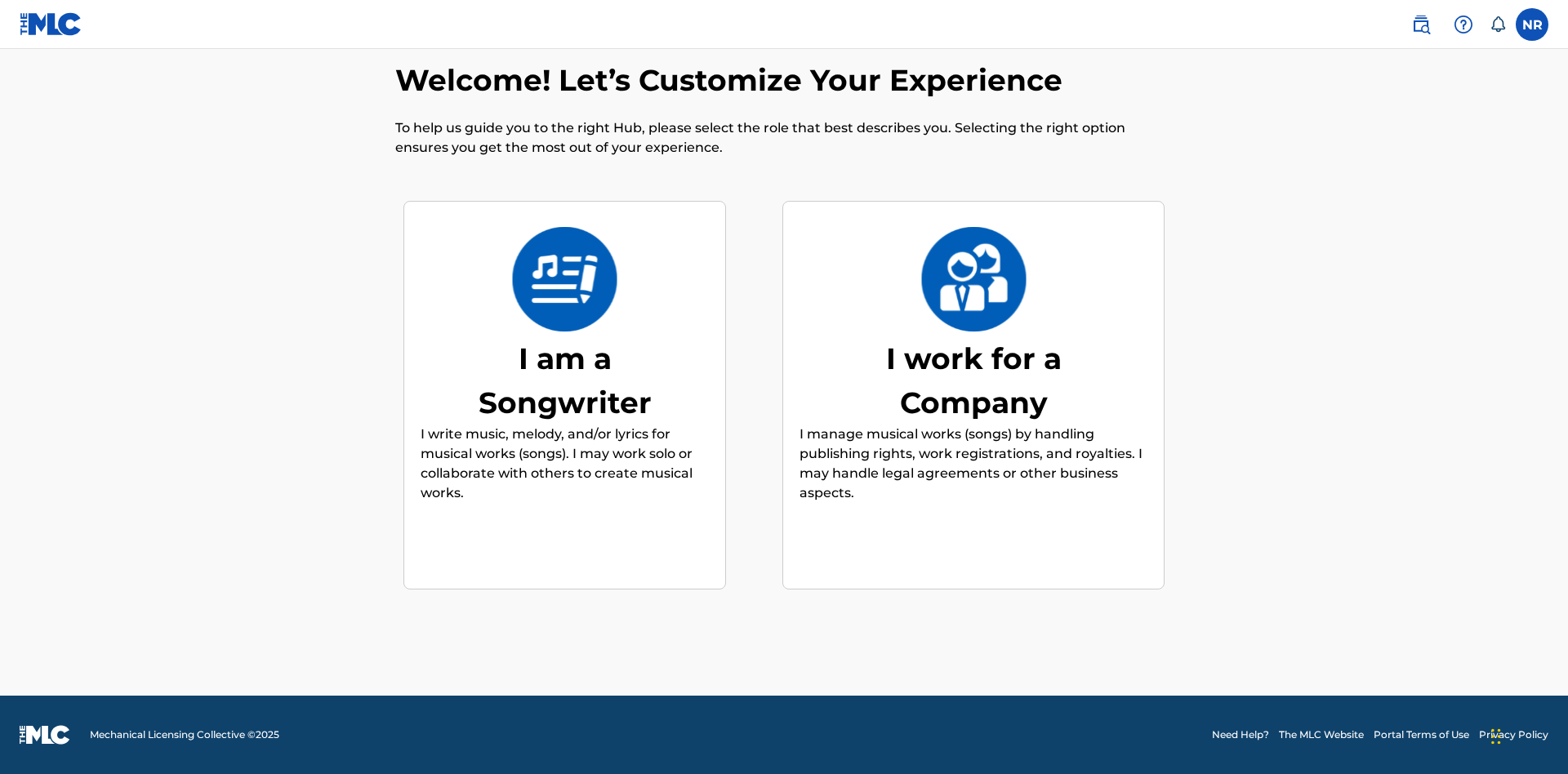
click at [565, 380] on div "I am a Songwriter" at bounding box center [566, 381] width 245 height 88
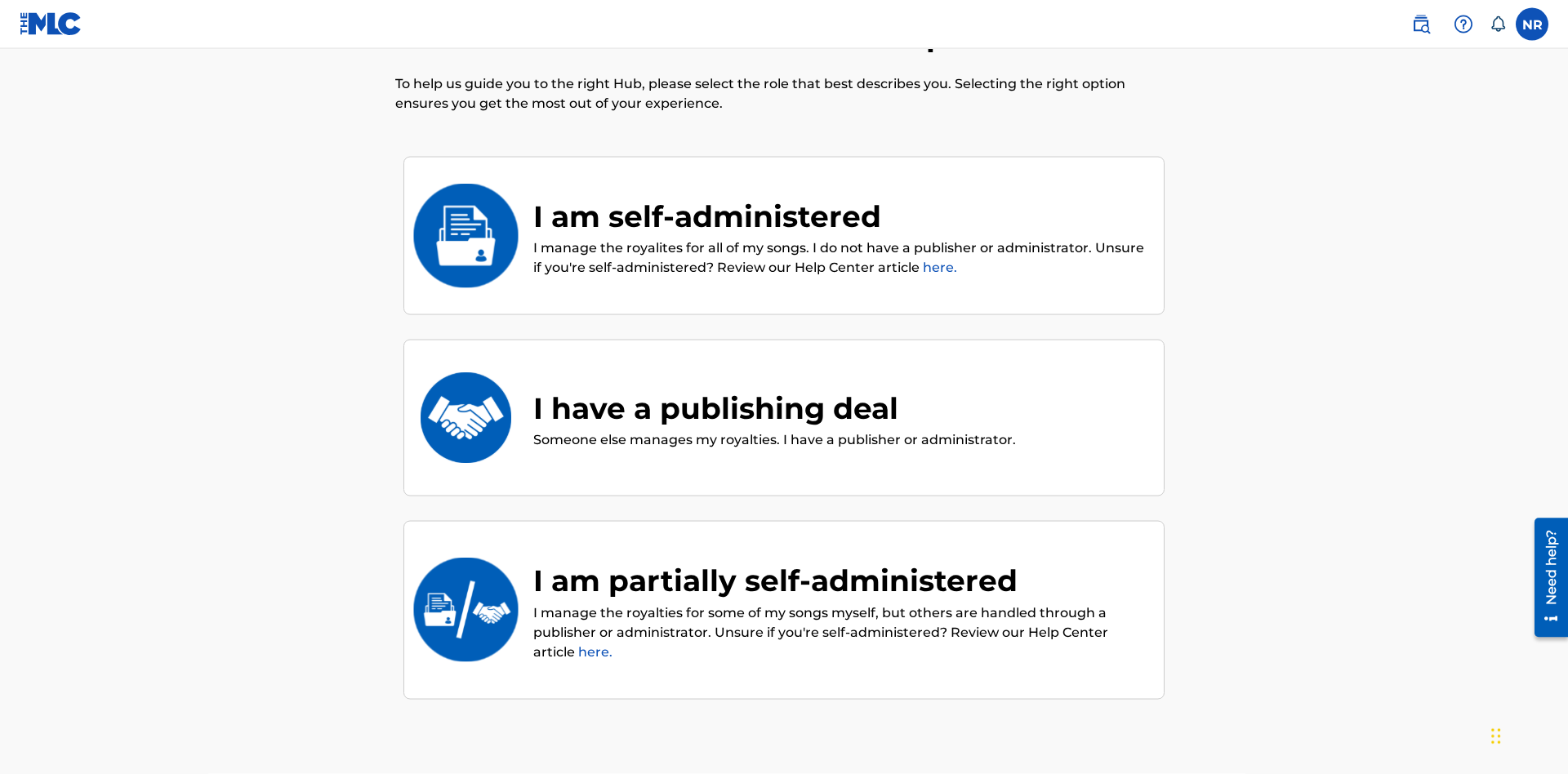
scroll to position [73, 0]
